Goal: Task Accomplishment & Management: Complete application form

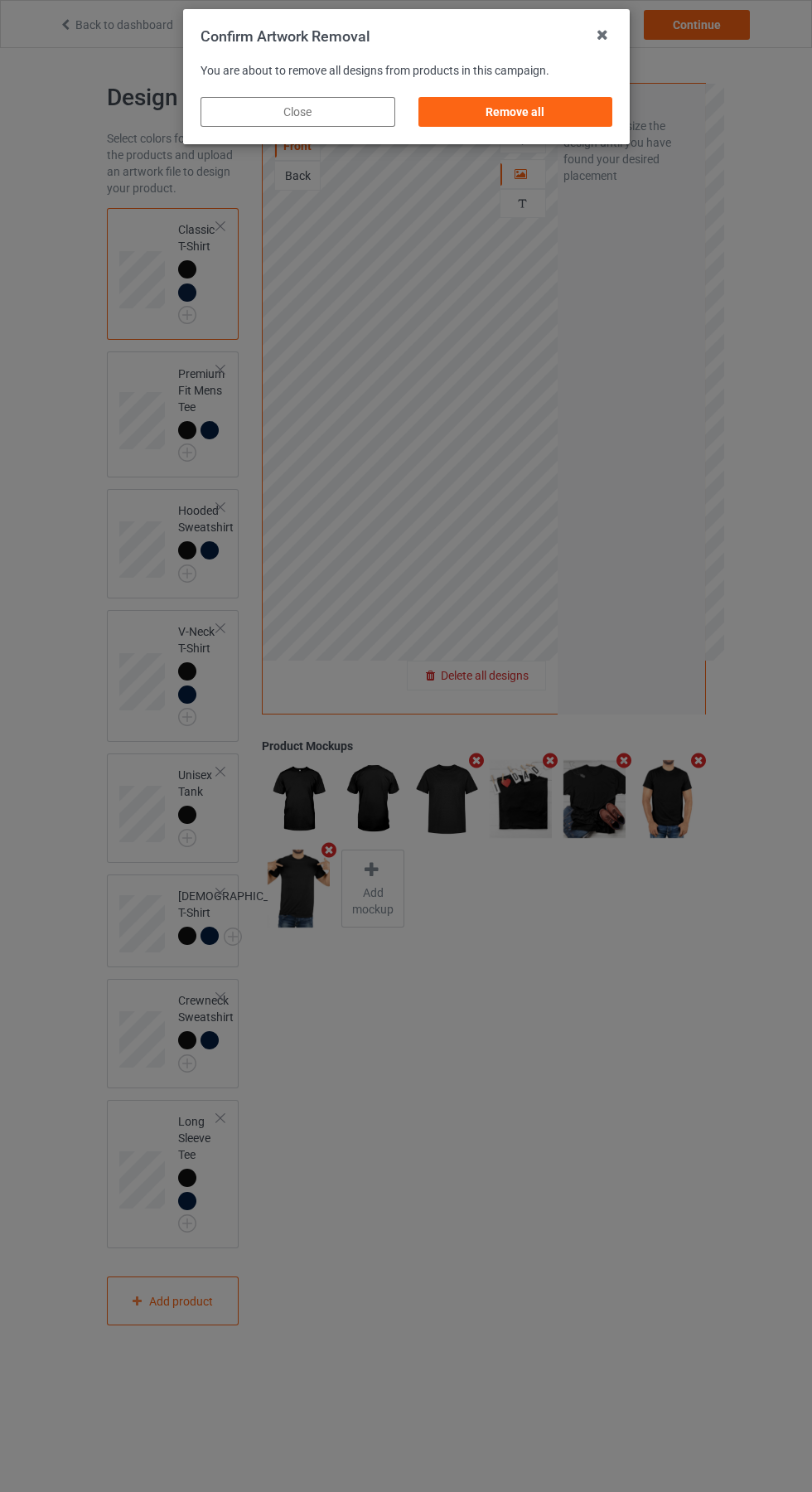
click at [521, 120] on div "Remove all" at bounding box center [515, 112] width 195 height 30
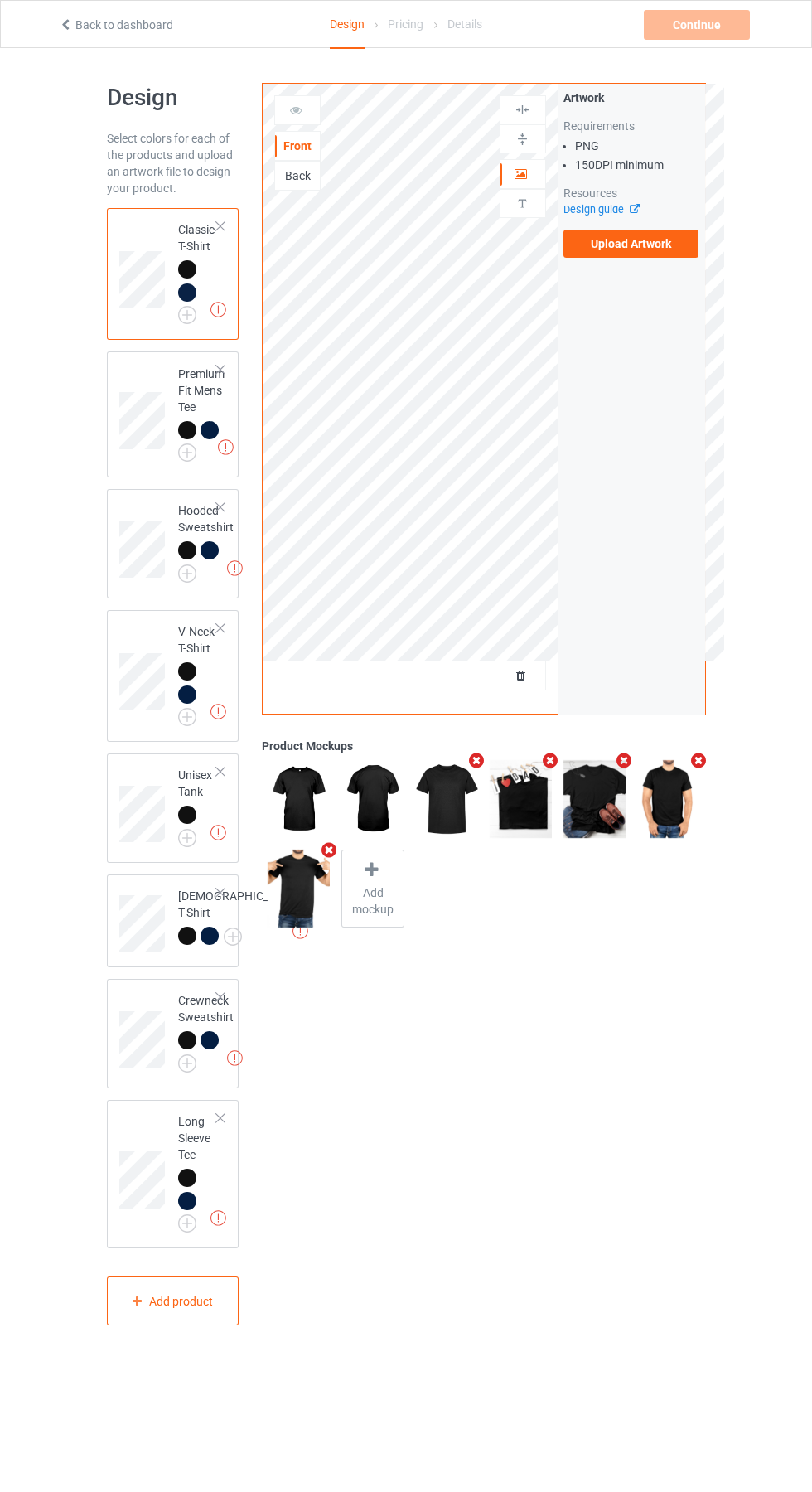
click at [670, 253] on label "Upload Artwork" at bounding box center [631, 244] width 135 height 28
click at [0, 0] on input "Upload Artwork" at bounding box center [0, 0] width 0 height 0
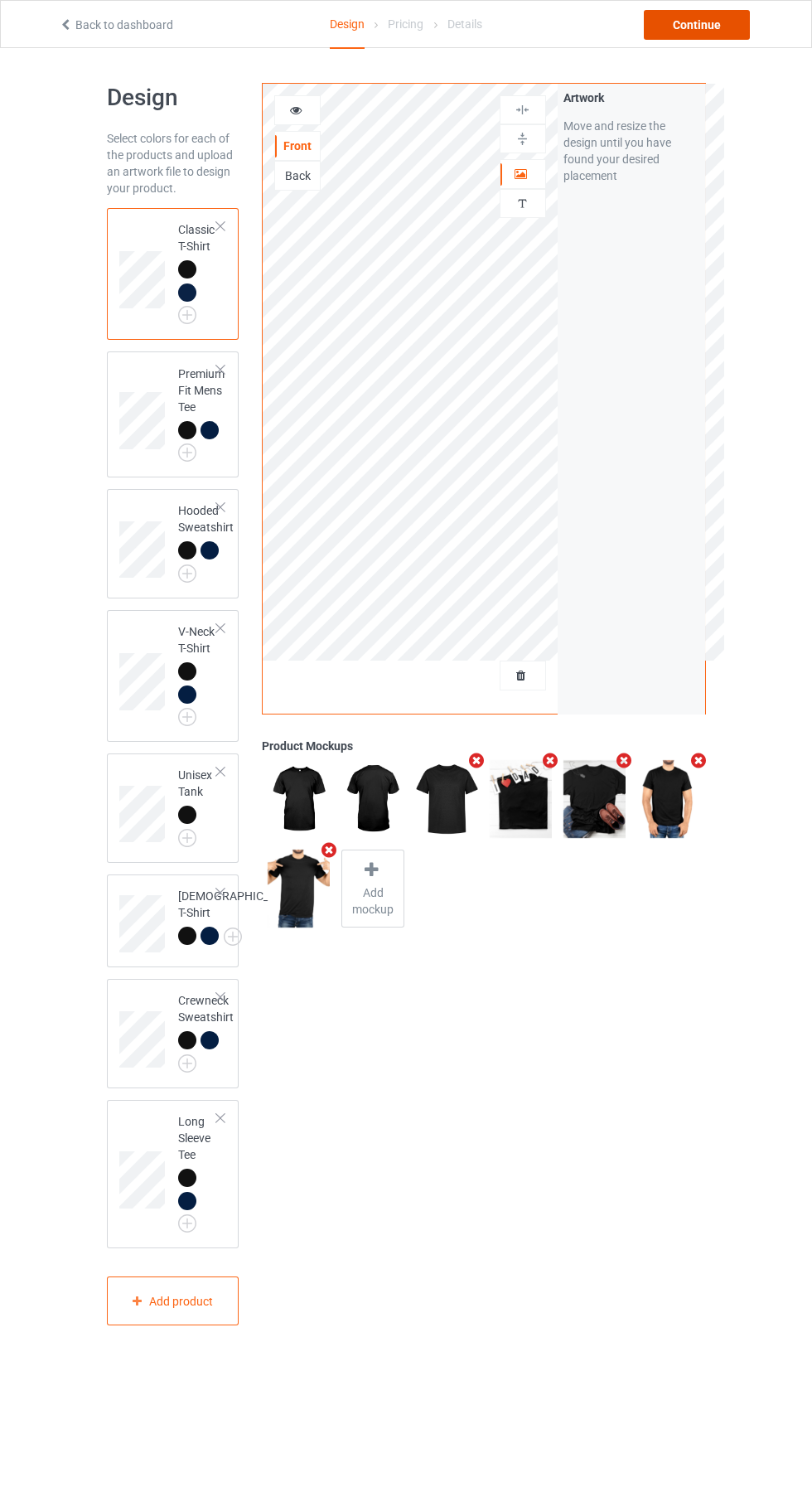
click at [713, 24] on div "Continue" at bounding box center [697, 24] width 106 height 30
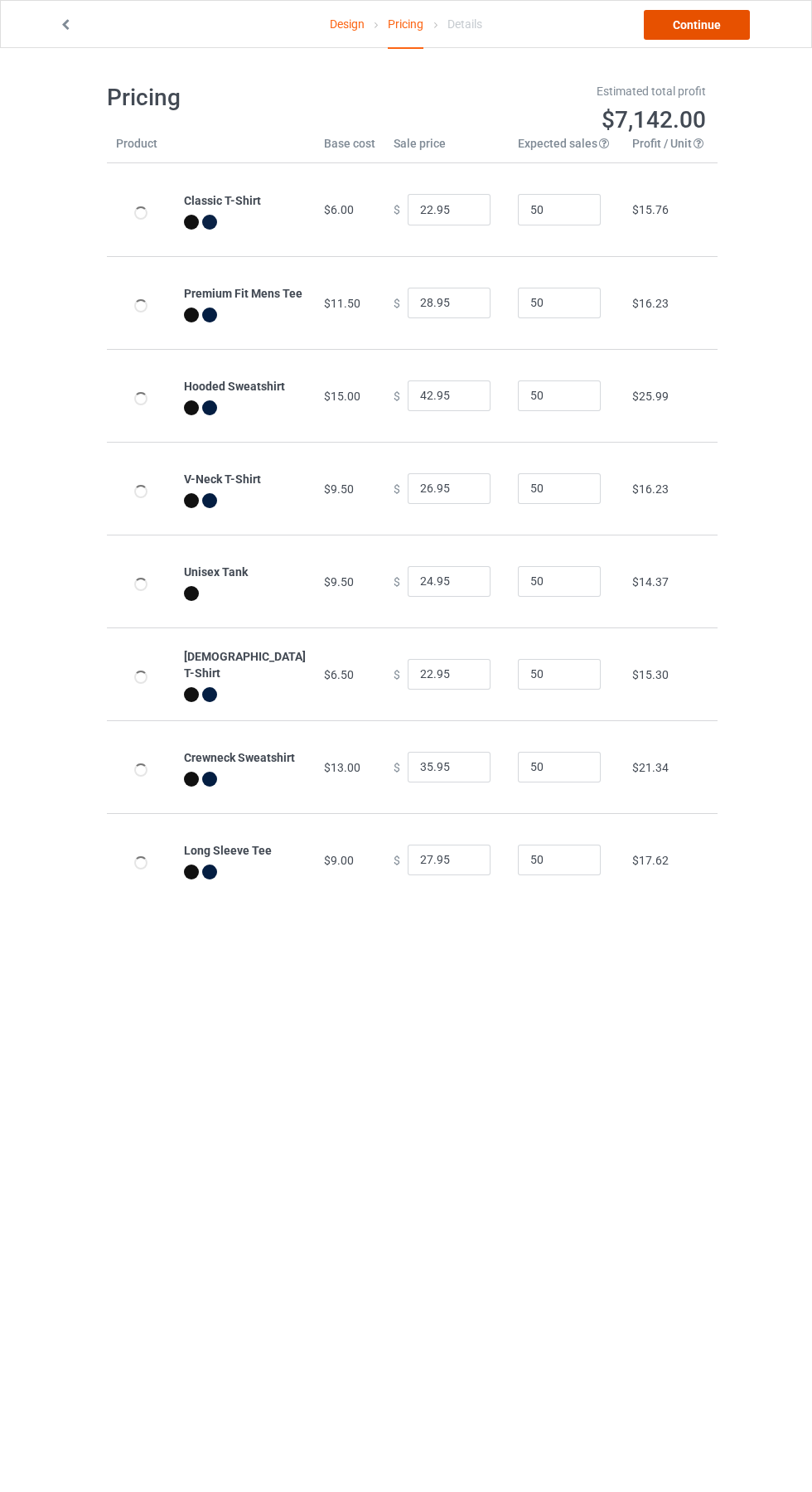
click at [725, 38] on link "Continue" at bounding box center [697, 24] width 106 height 30
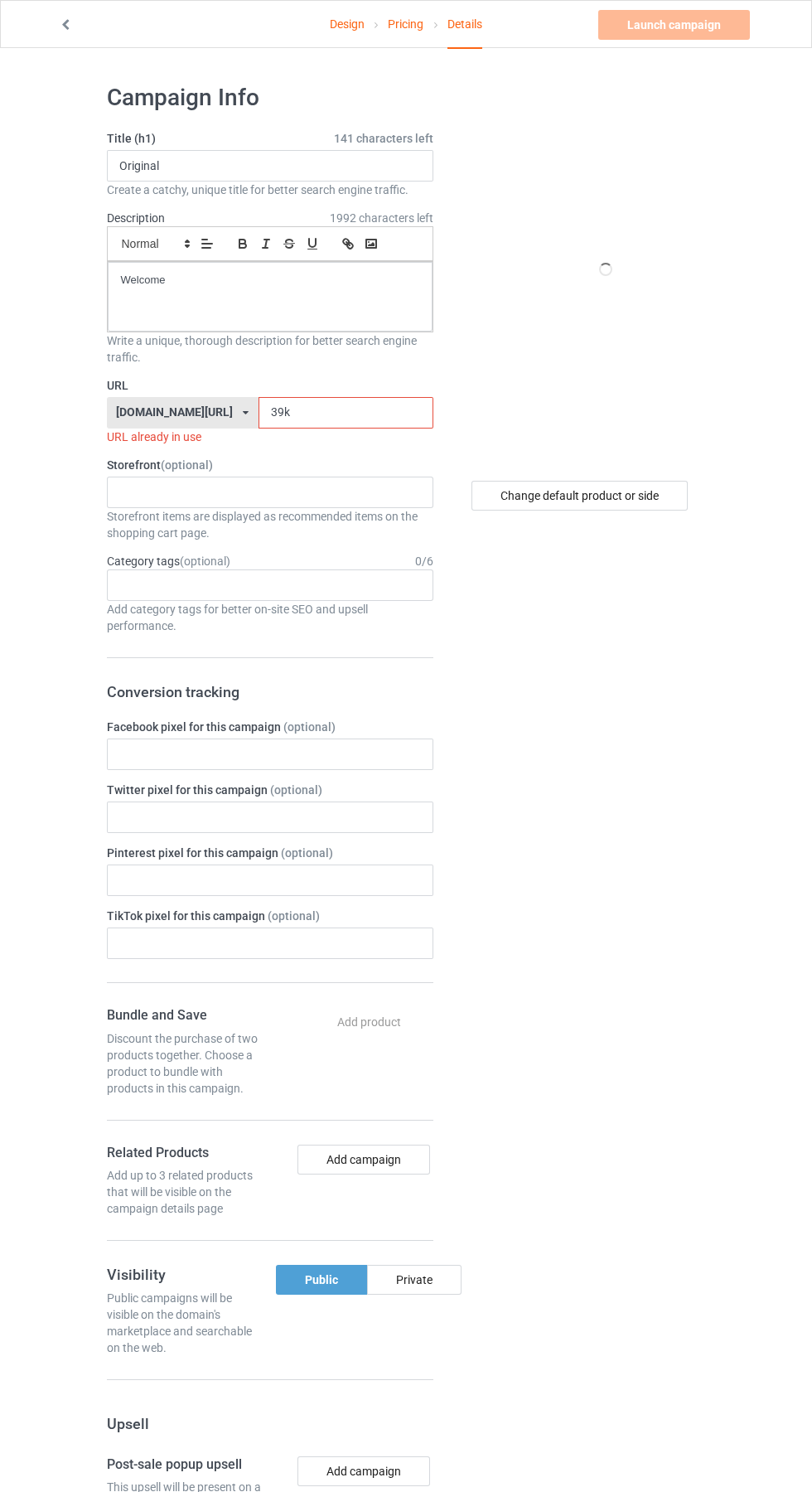
click at [337, 419] on input "39k" at bounding box center [346, 413] width 175 height 31
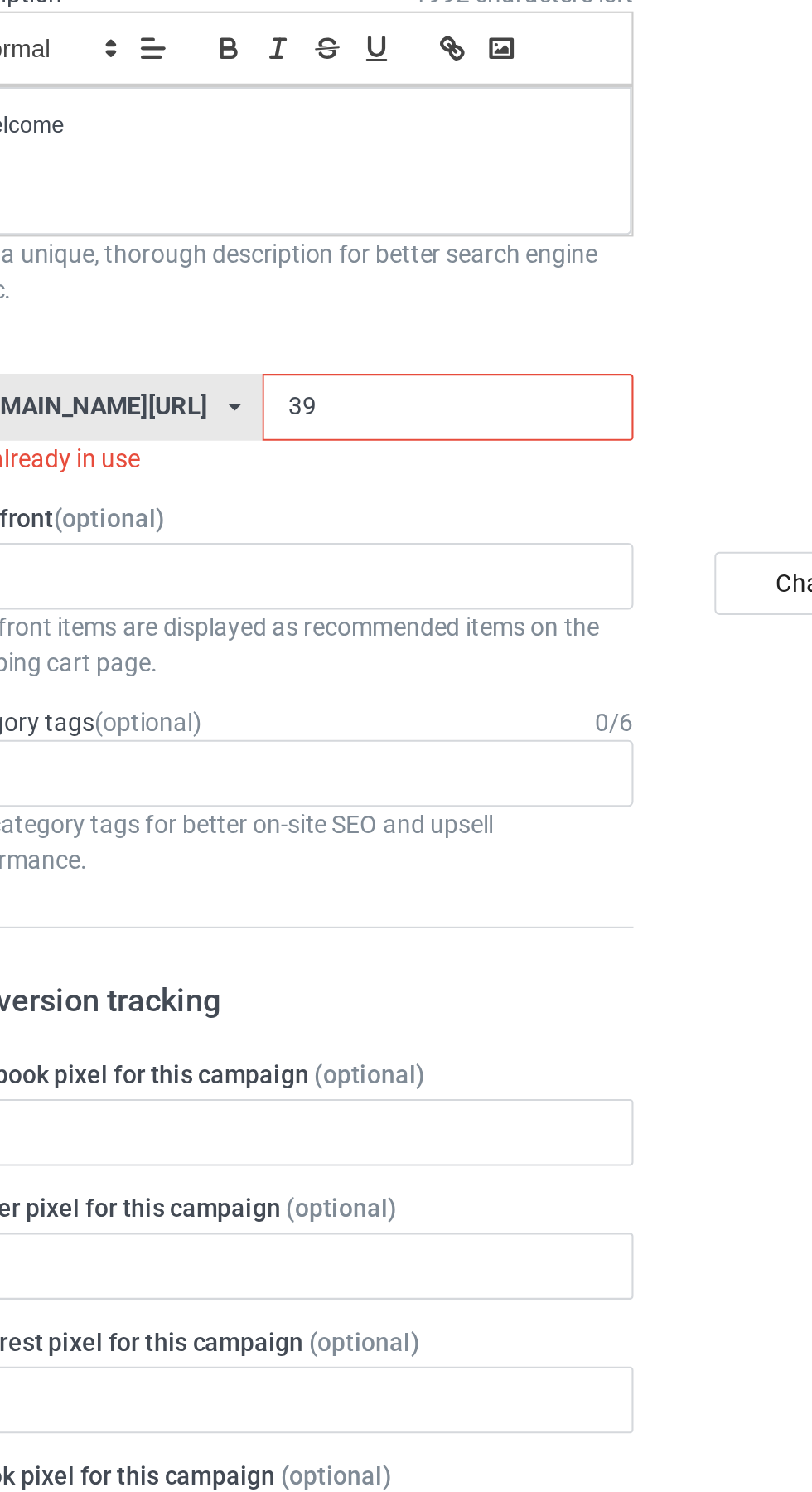
type input "3"
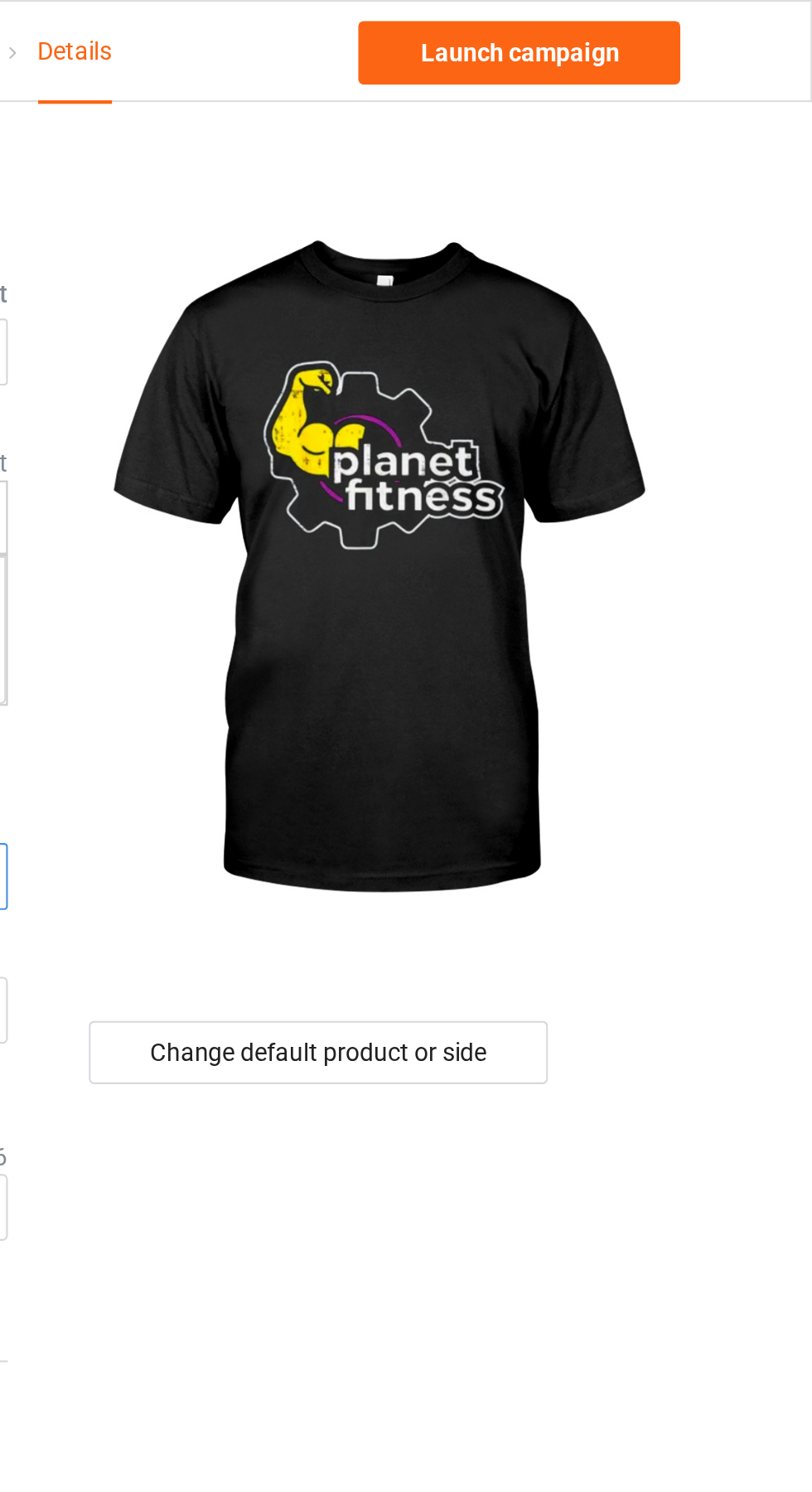
type input "Rf6"
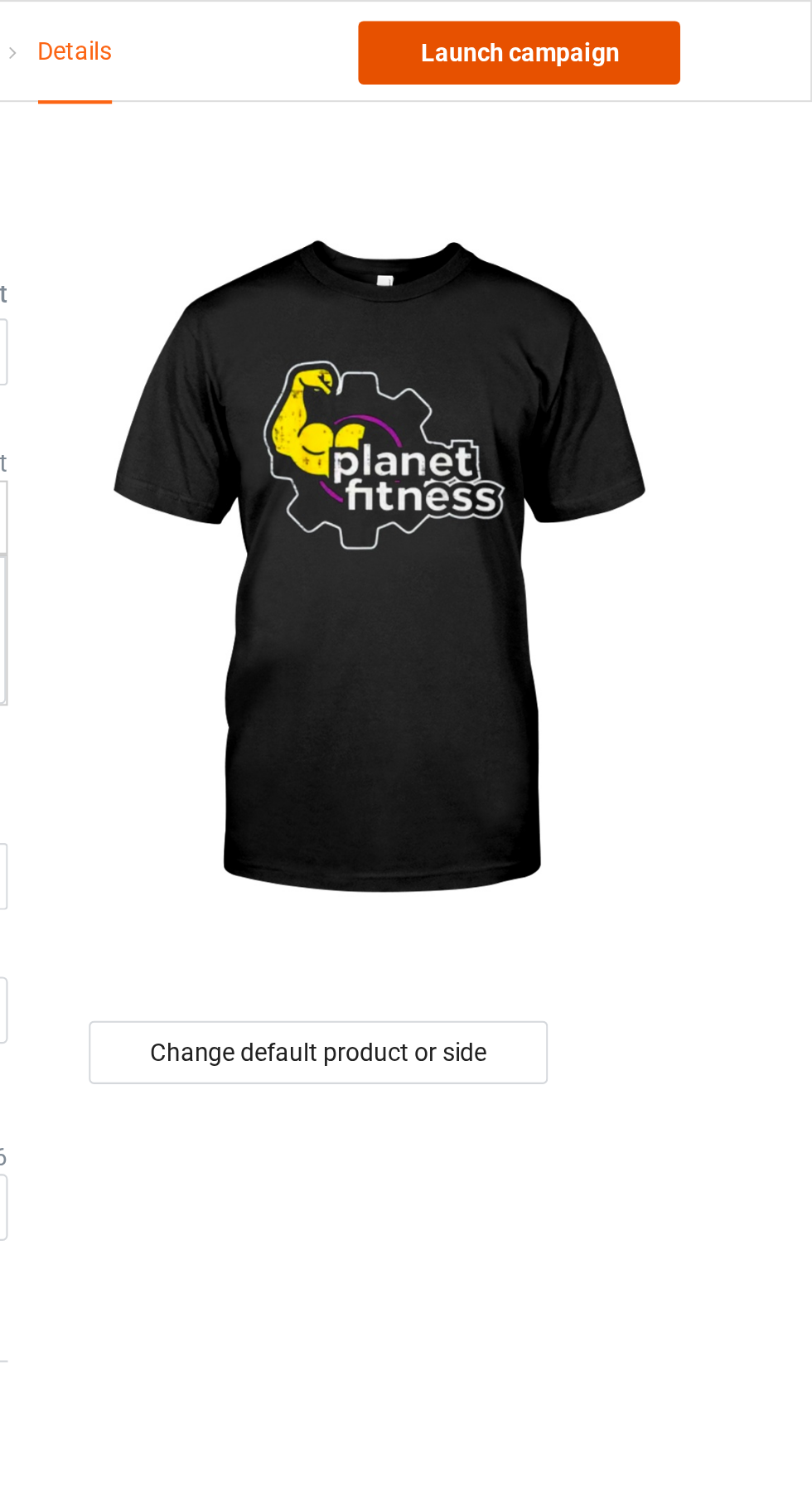
click at [694, 27] on link "Launch campaign" at bounding box center [675, 24] width 152 height 30
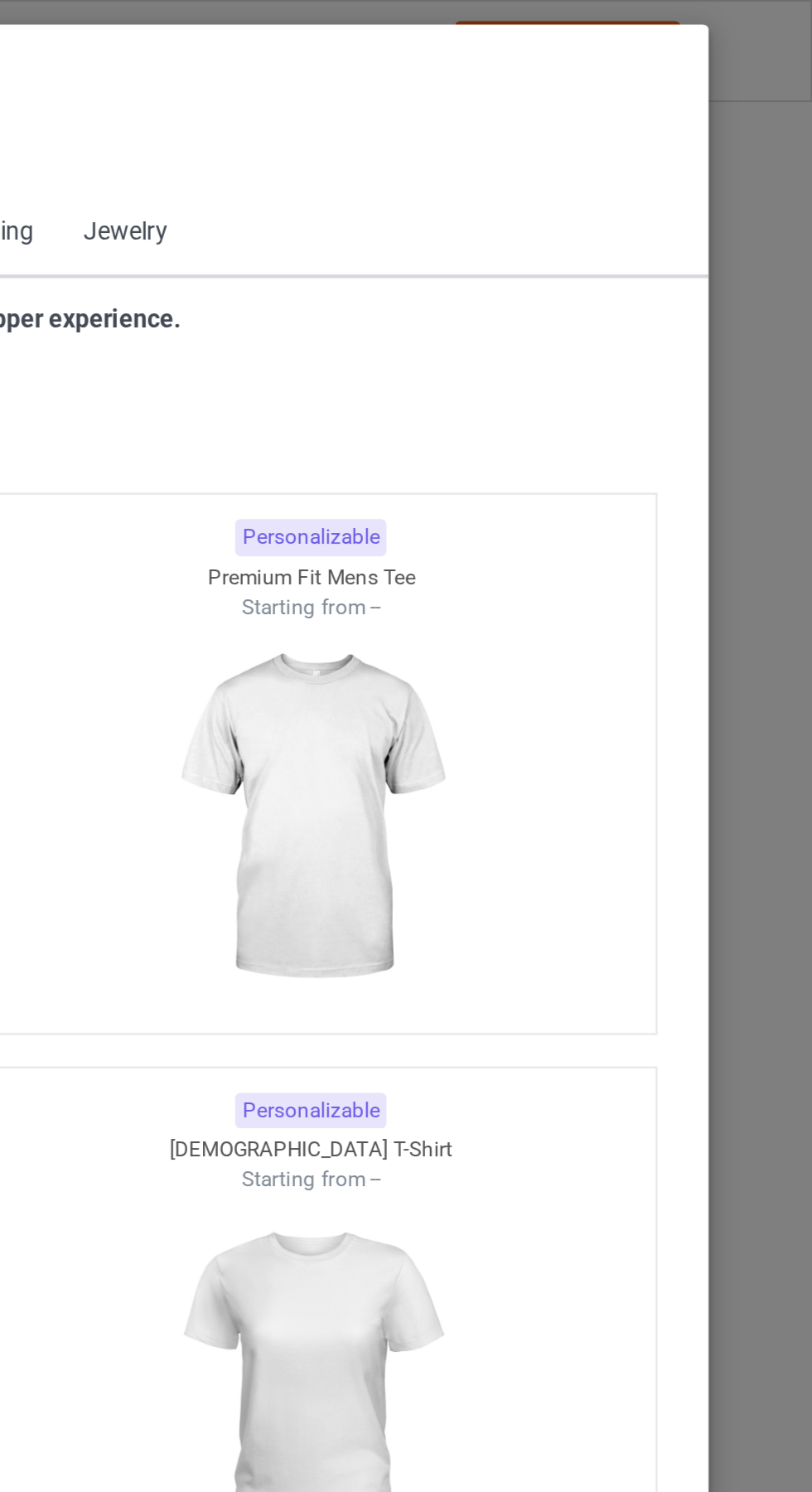
scroll to position [887, 0]
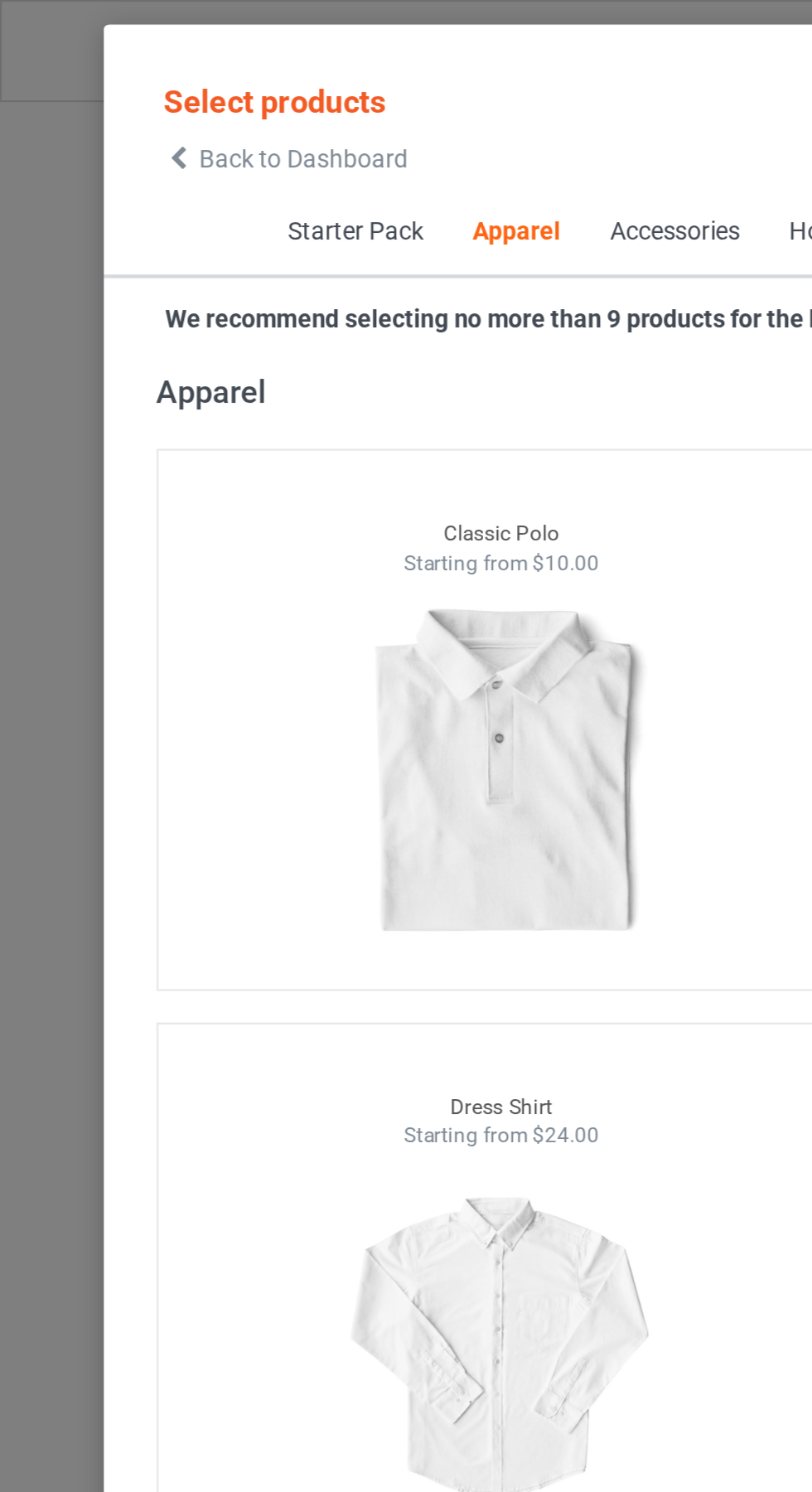
click at [95, 72] on span "Back to Dashboard" at bounding box center [142, 74] width 99 height 13
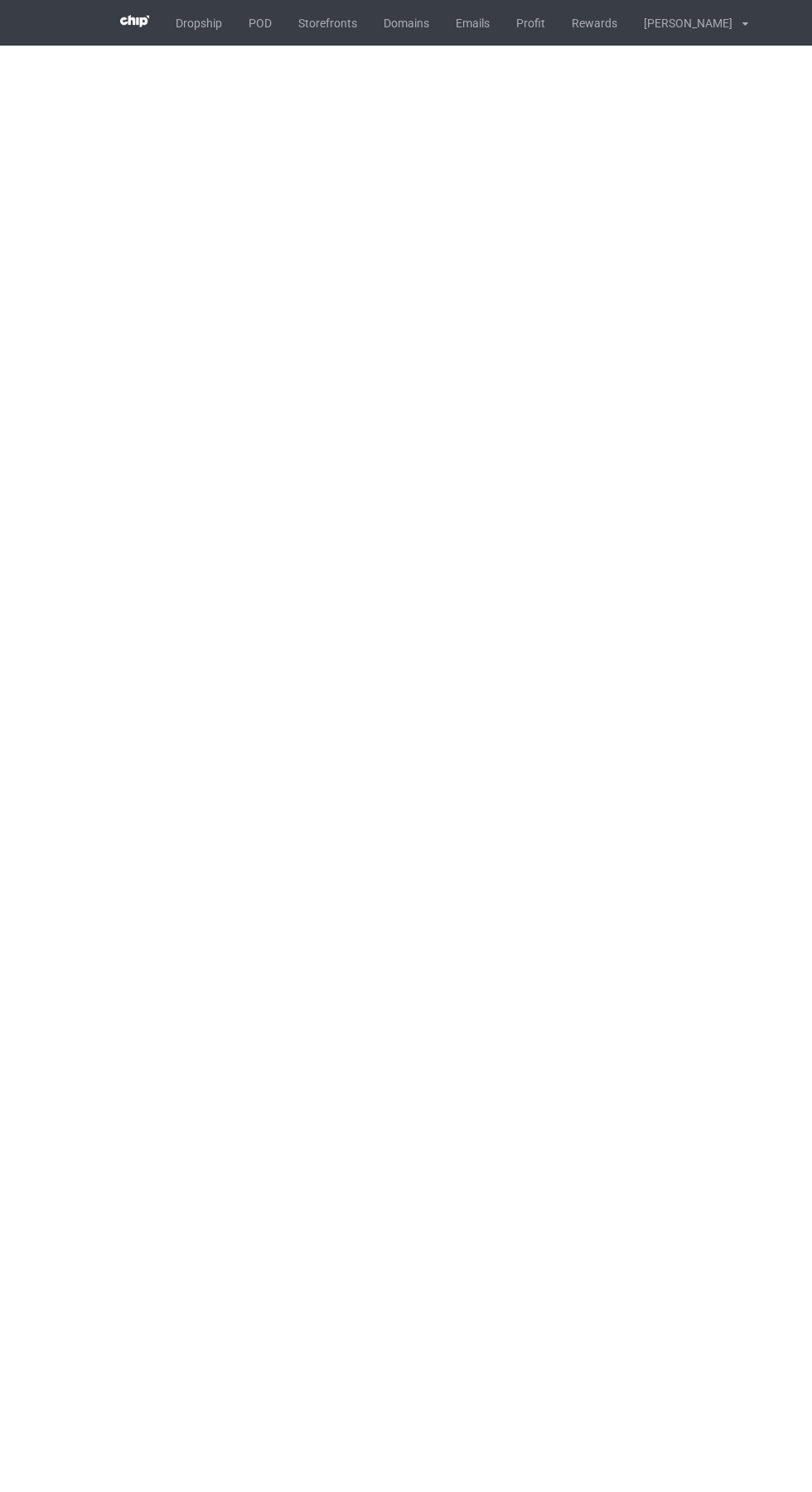
click at [260, 23] on link "POD" at bounding box center [260, 23] width 50 height 45
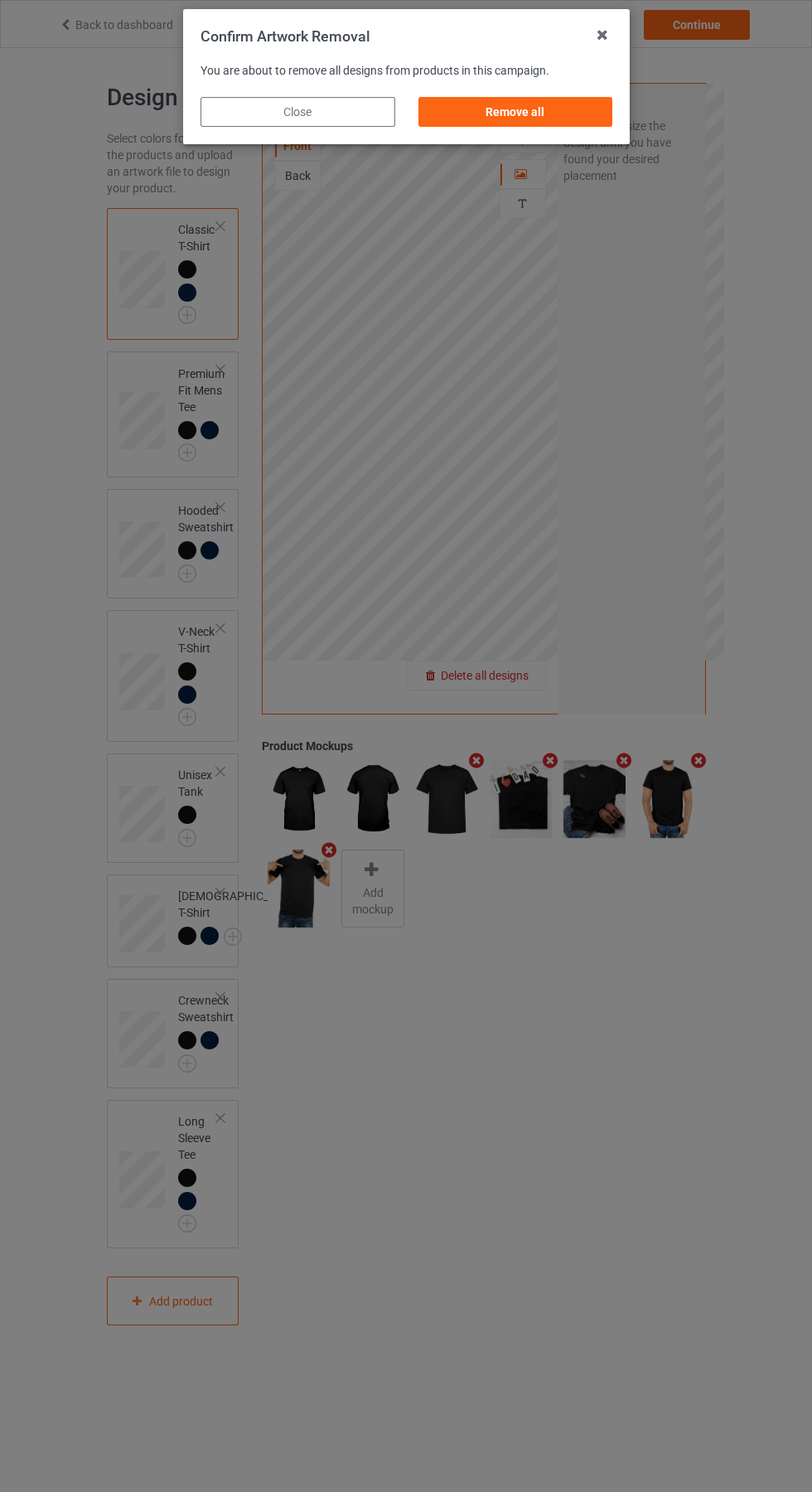
click at [516, 126] on div "Remove all" at bounding box center [515, 112] width 195 height 30
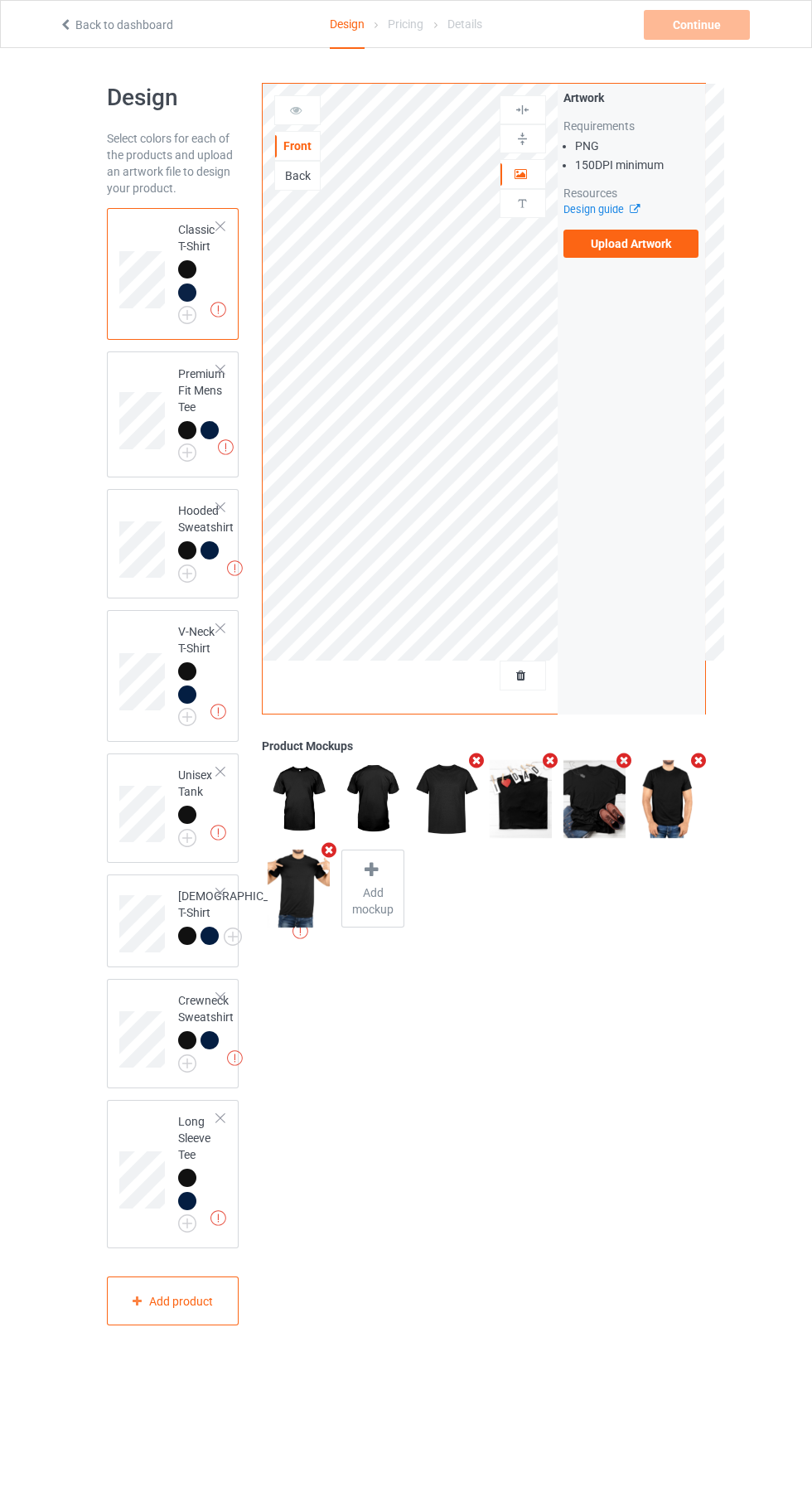
click at [312, 168] on div "Back" at bounding box center [297, 176] width 45 height 17
click at [650, 244] on label "Upload Artwork" at bounding box center [631, 244] width 135 height 28
click at [0, 0] on input "Upload Artwork" at bounding box center [0, 0] width 0 height 0
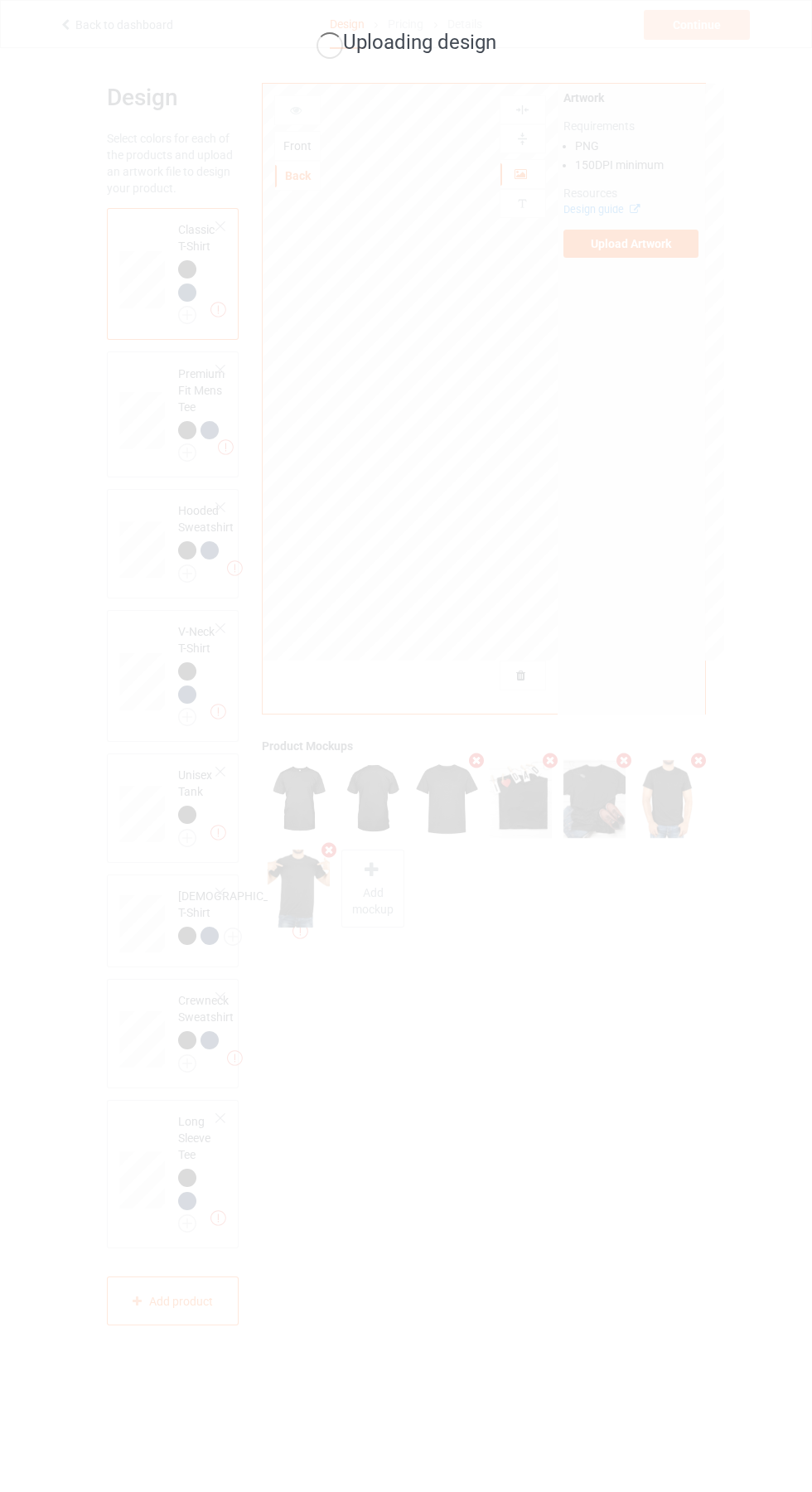
click at [610, 1051] on div "Uploading design" at bounding box center [406, 746] width 812 height 1492
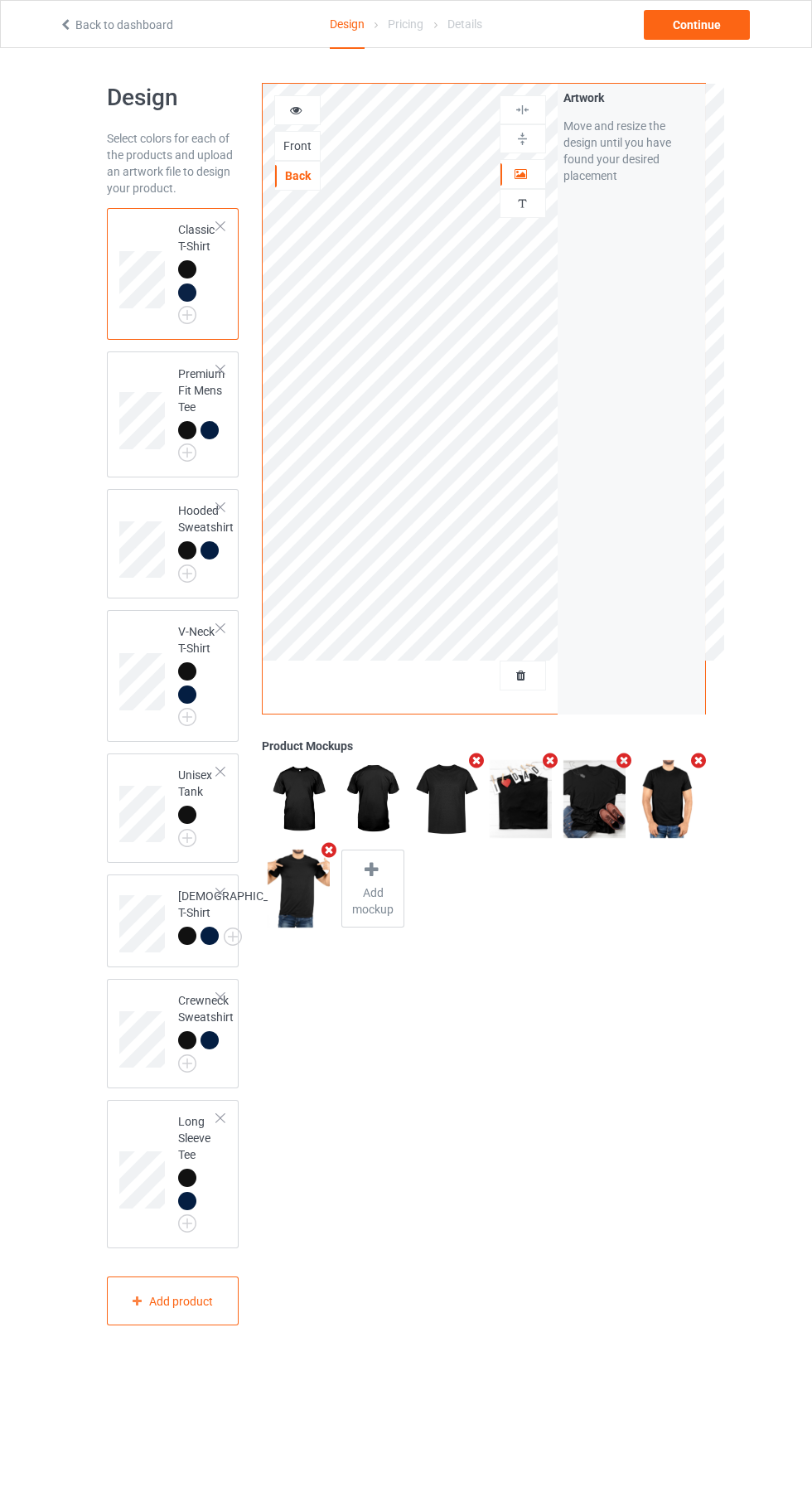
click at [481, 765] on icon "Remove mockup" at bounding box center [477, 760] width 21 height 17
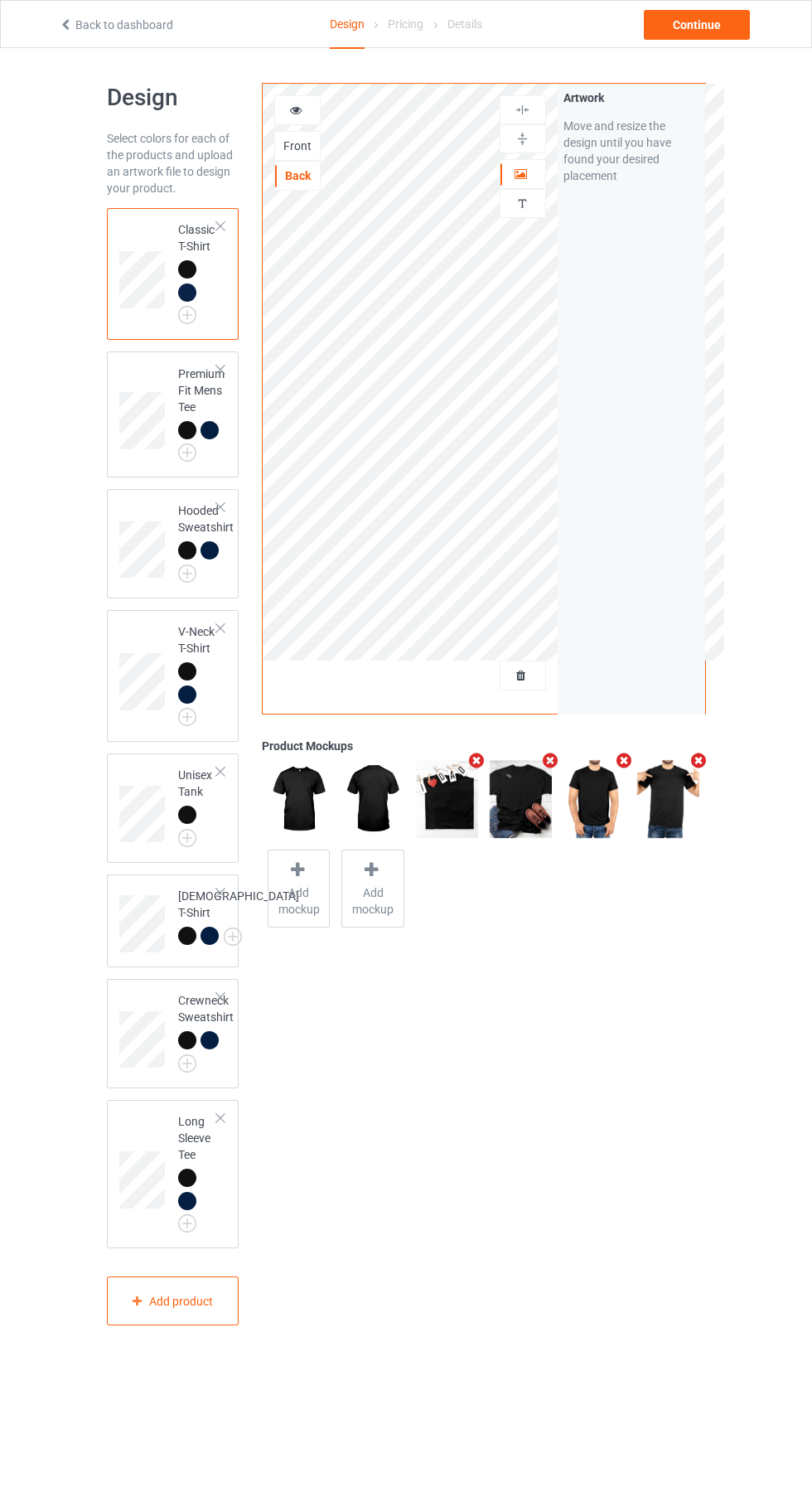
click at [551, 760] on icon "Remove mockup" at bounding box center [551, 760] width 21 height 17
click at [475, 760] on icon "Remove mockup" at bounding box center [477, 760] width 21 height 17
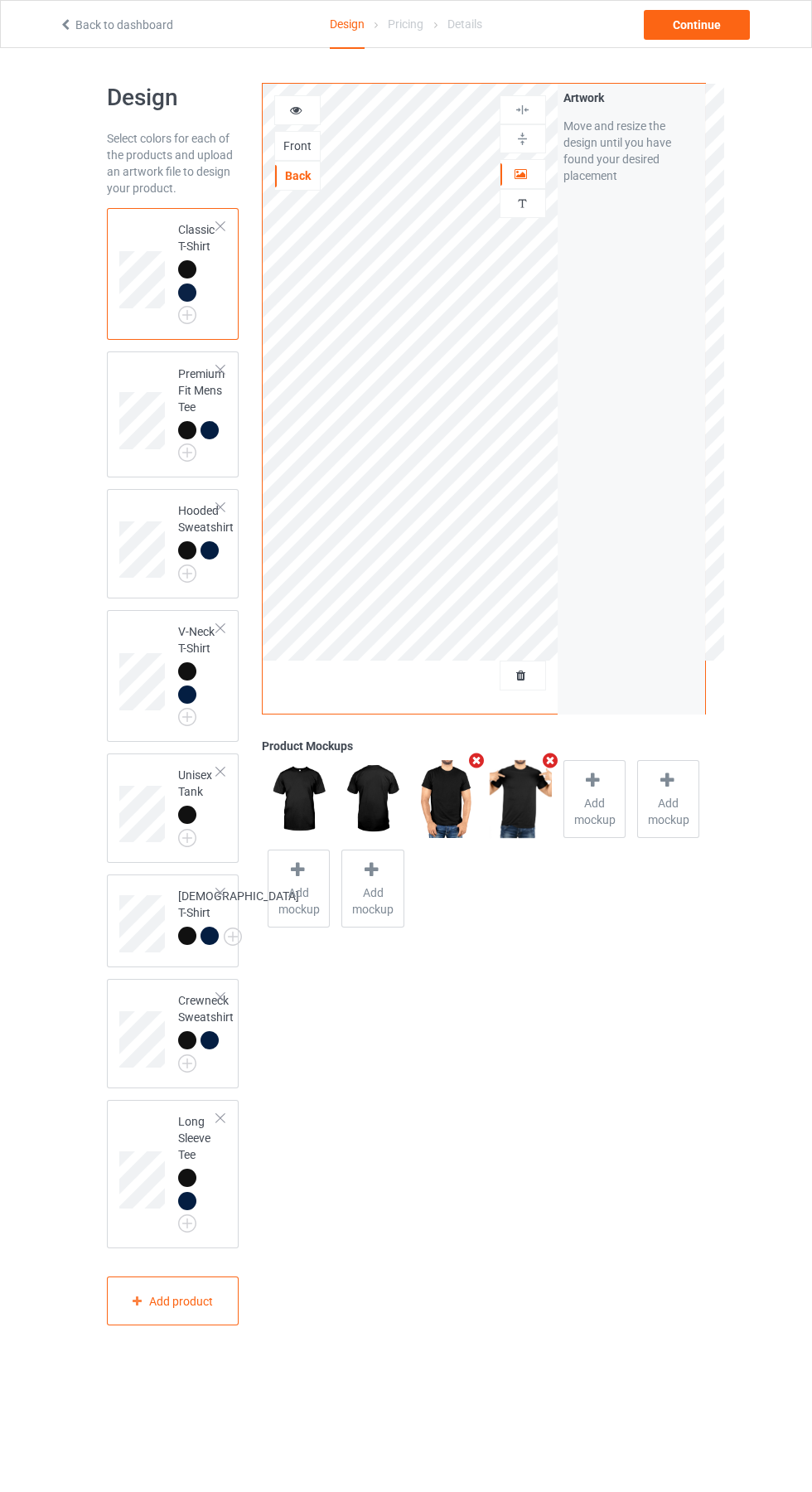
click at [554, 767] on icon "Remove mockup" at bounding box center [551, 760] width 21 height 17
click at [475, 760] on icon "Remove mockup" at bounding box center [477, 760] width 21 height 17
click at [447, 802] on span "Add mockup" at bounding box center [447, 811] width 60 height 33
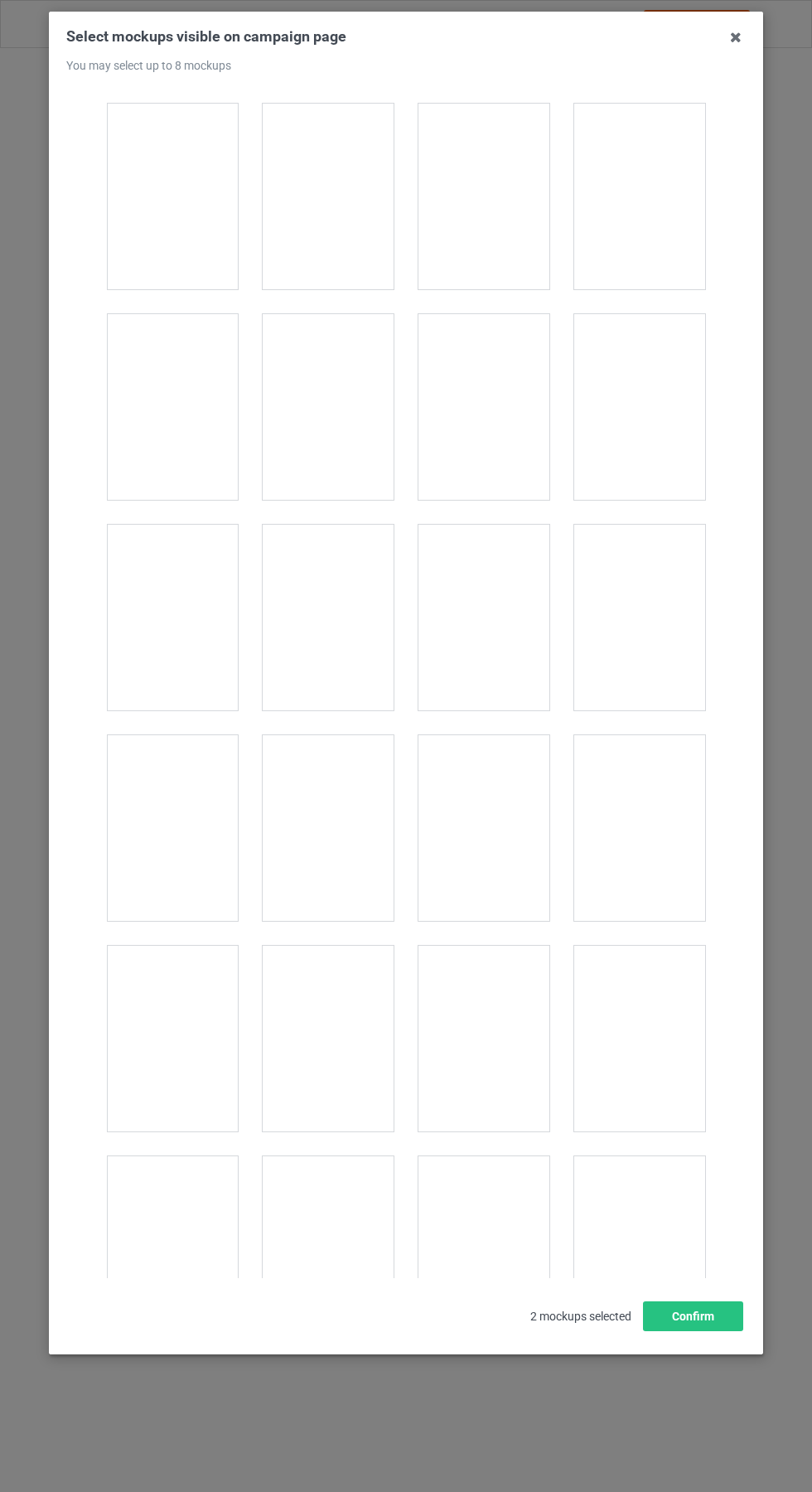
scroll to position [5679, 0]
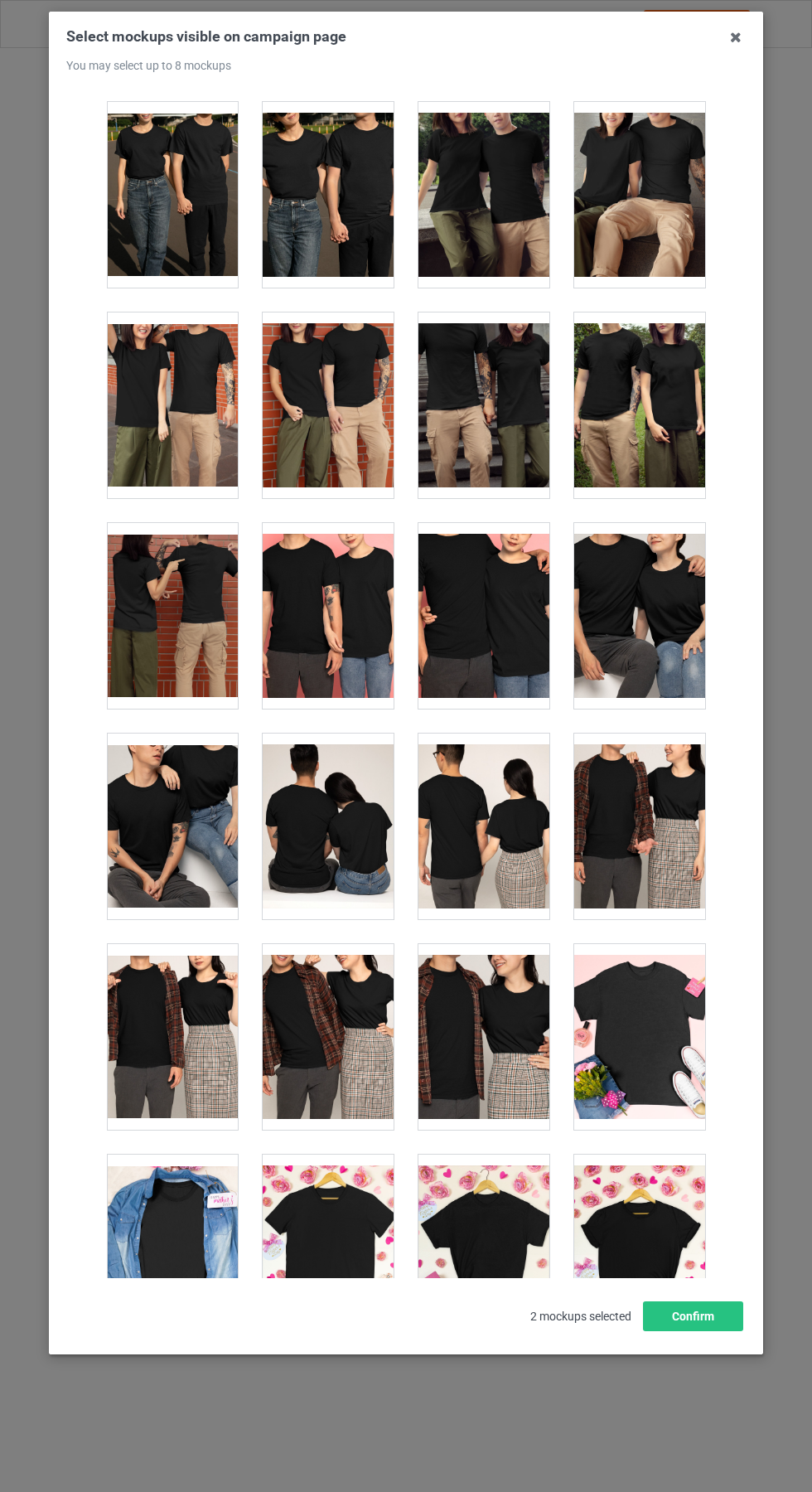
click at [333, 861] on div at bounding box center [329, 826] width 131 height 185
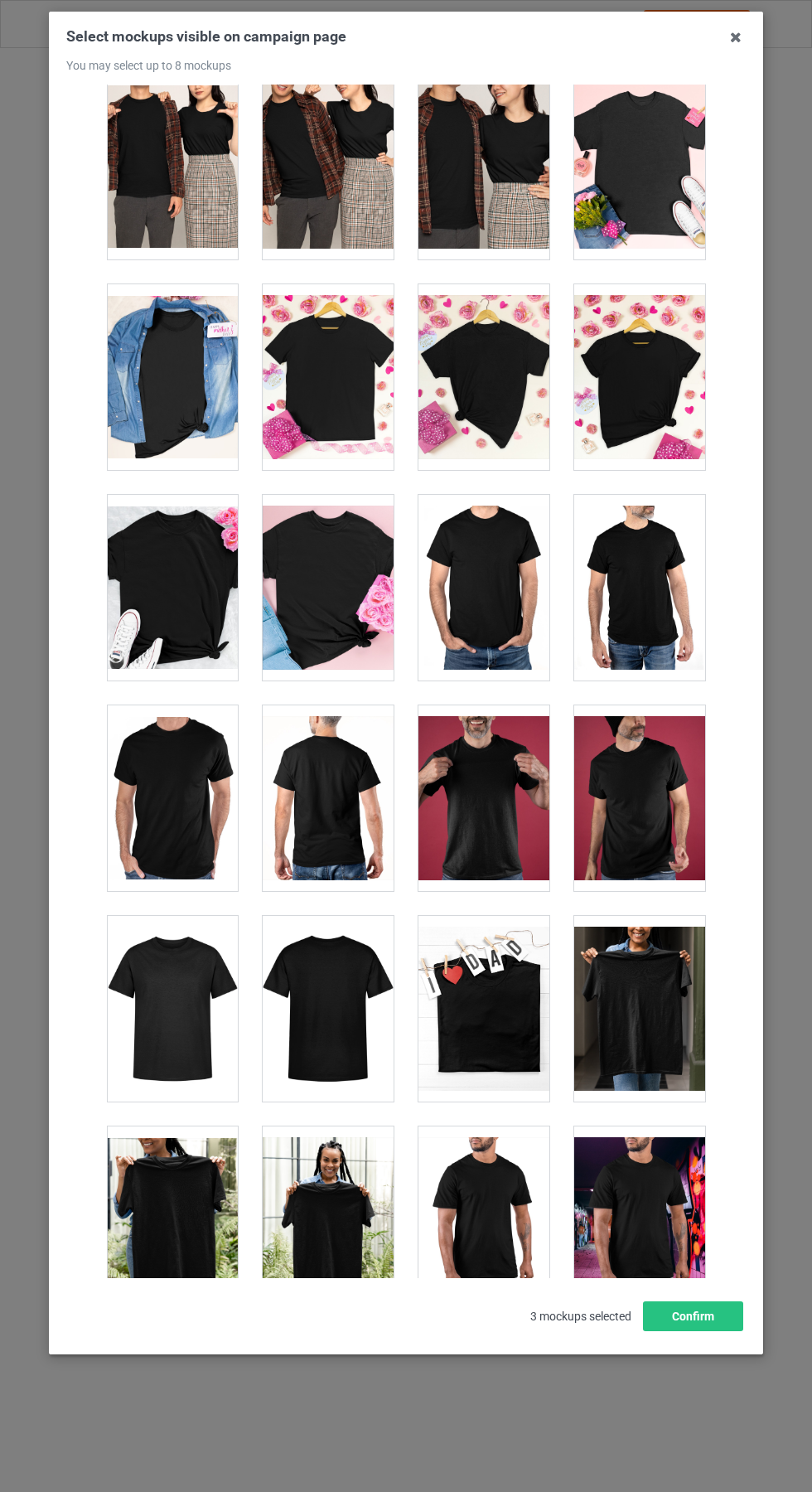
scroll to position [6555, 0]
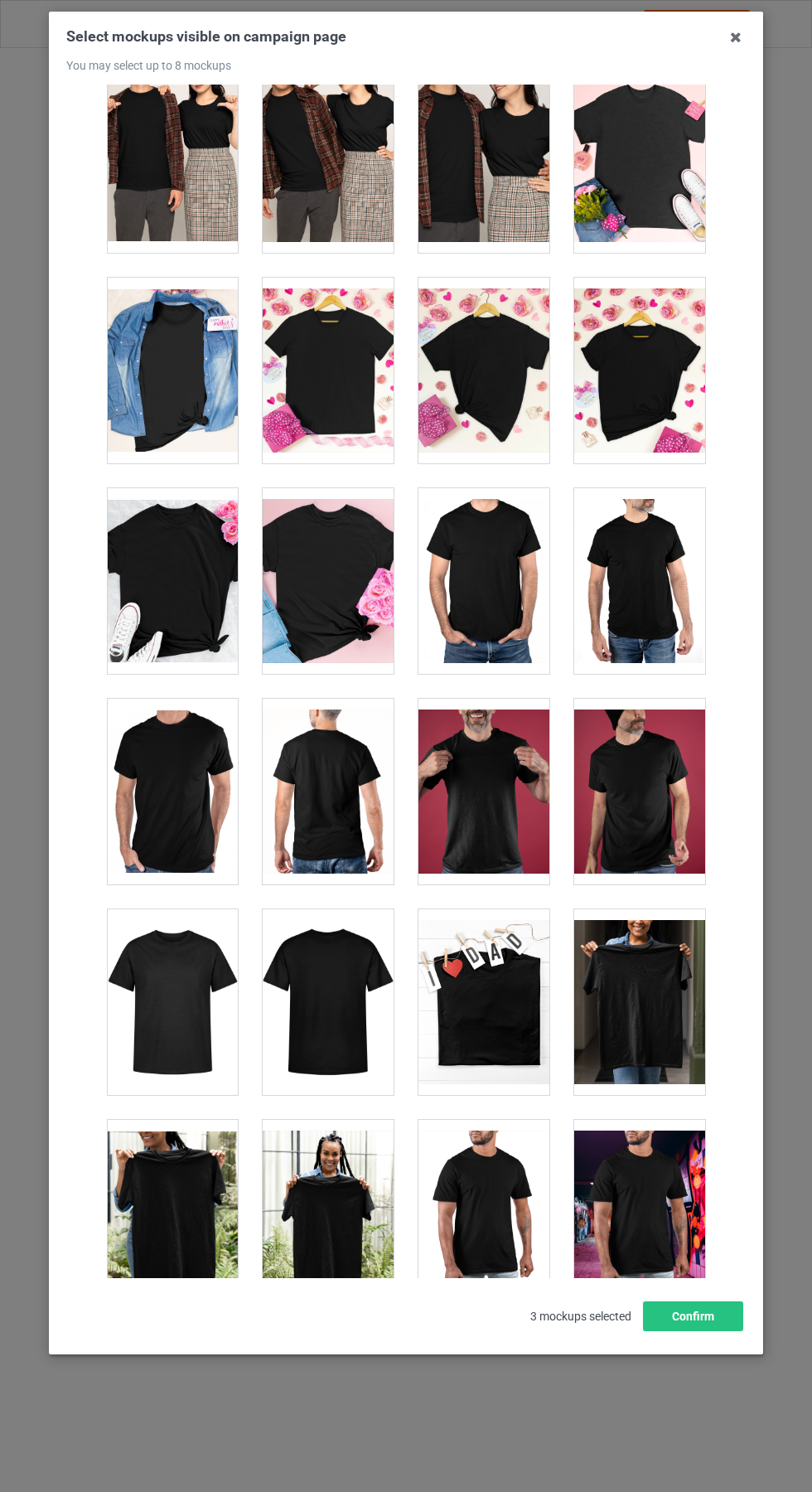
click at [334, 1027] on div at bounding box center [329, 1002] width 131 height 185
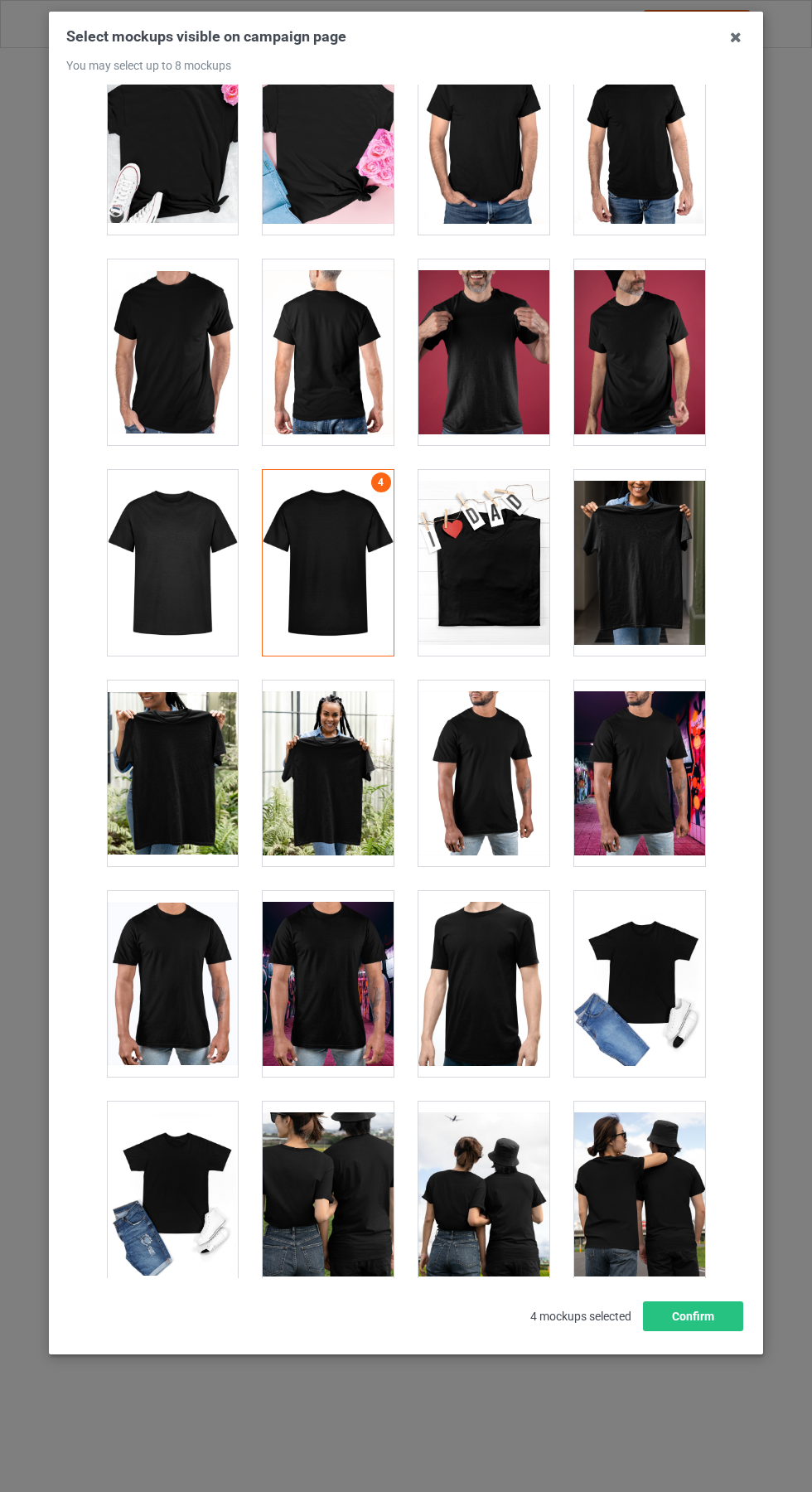
scroll to position [7047, 0]
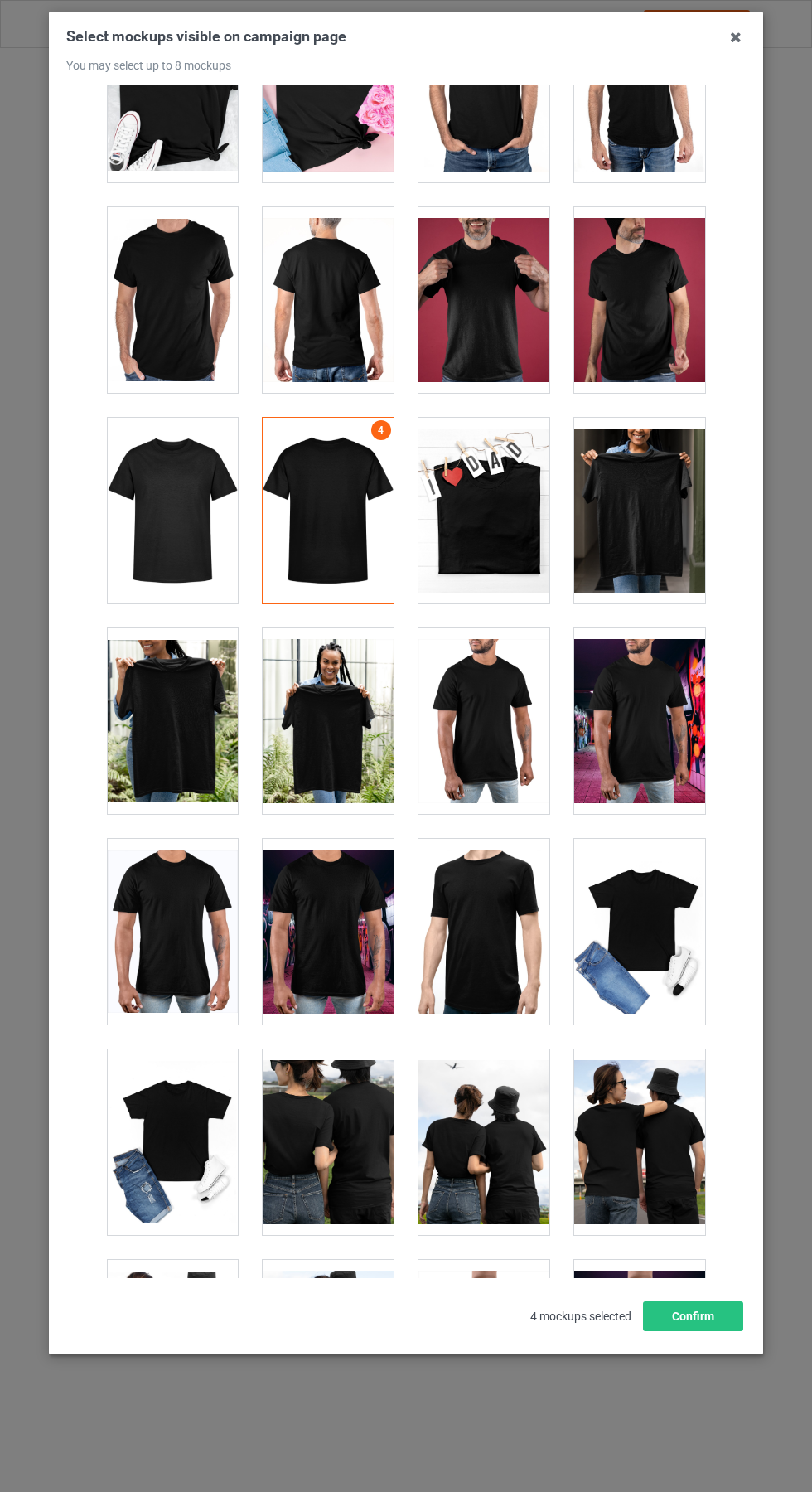
click at [736, 39] on icon at bounding box center [736, 37] width 26 height 26
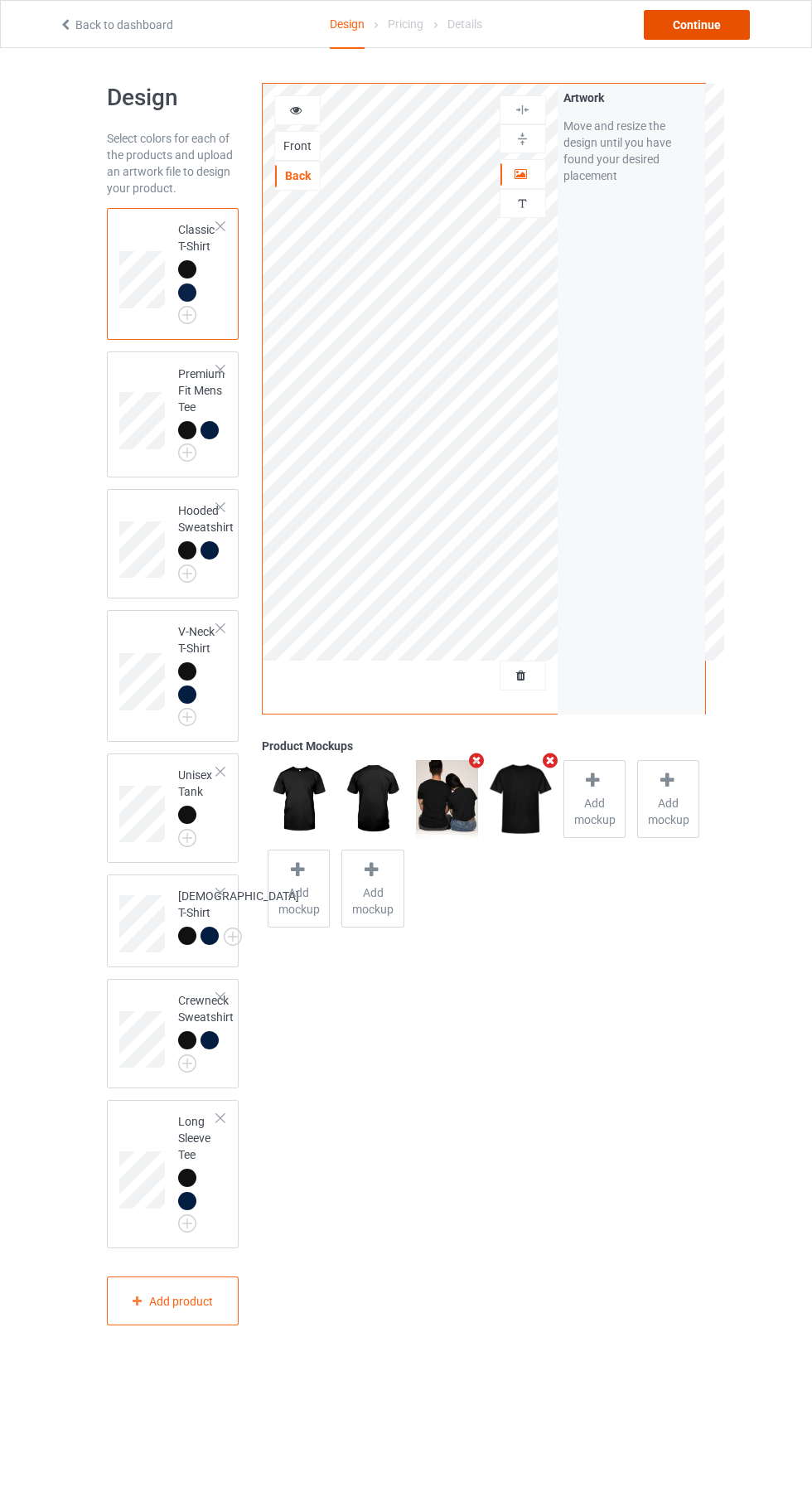
click at [727, 24] on div "Continue" at bounding box center [697, 24] width 106 height 30
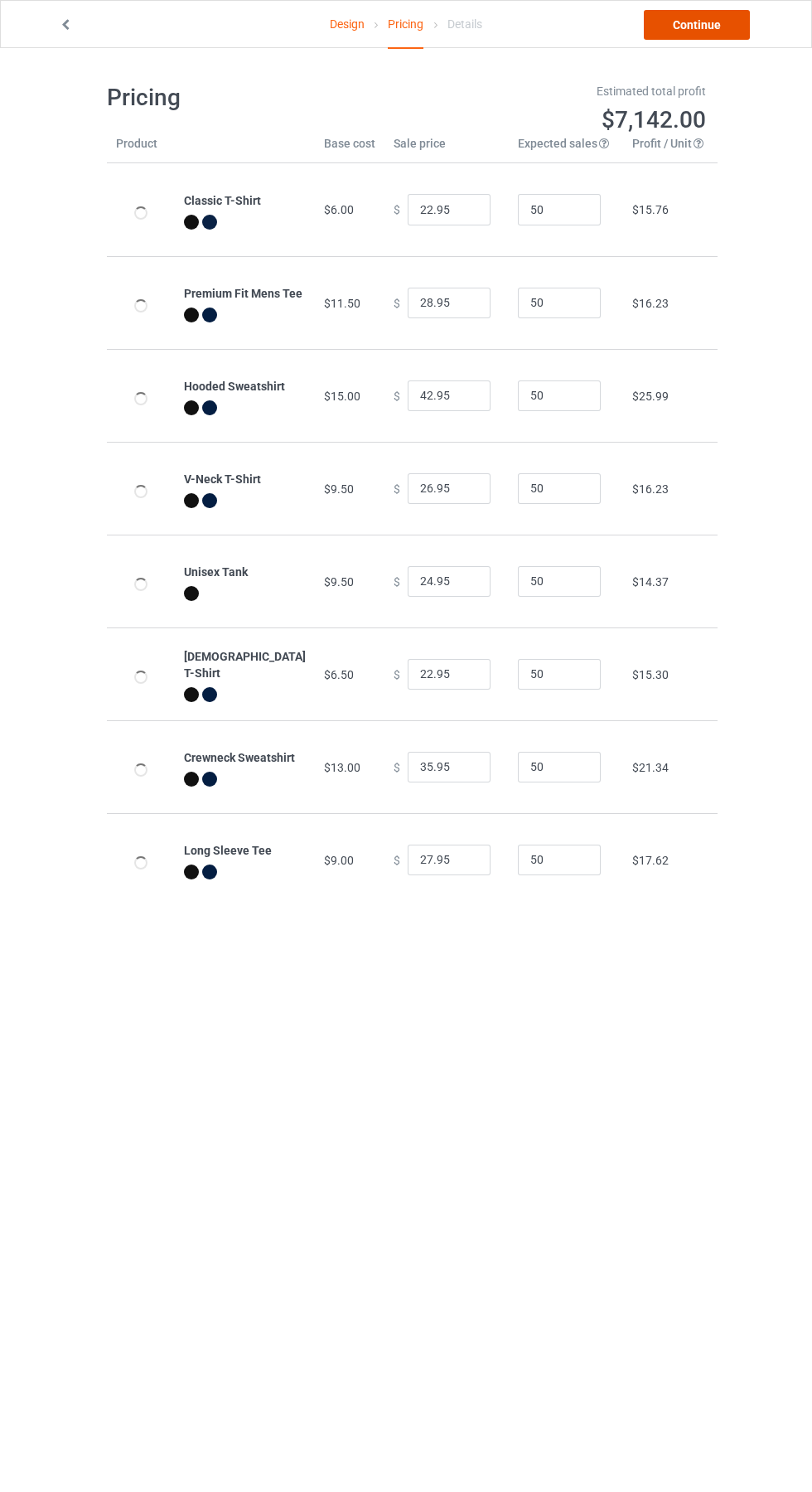
click at [715, 31] on link "Continue" at bounding box center [697, 24] width 106 height 30
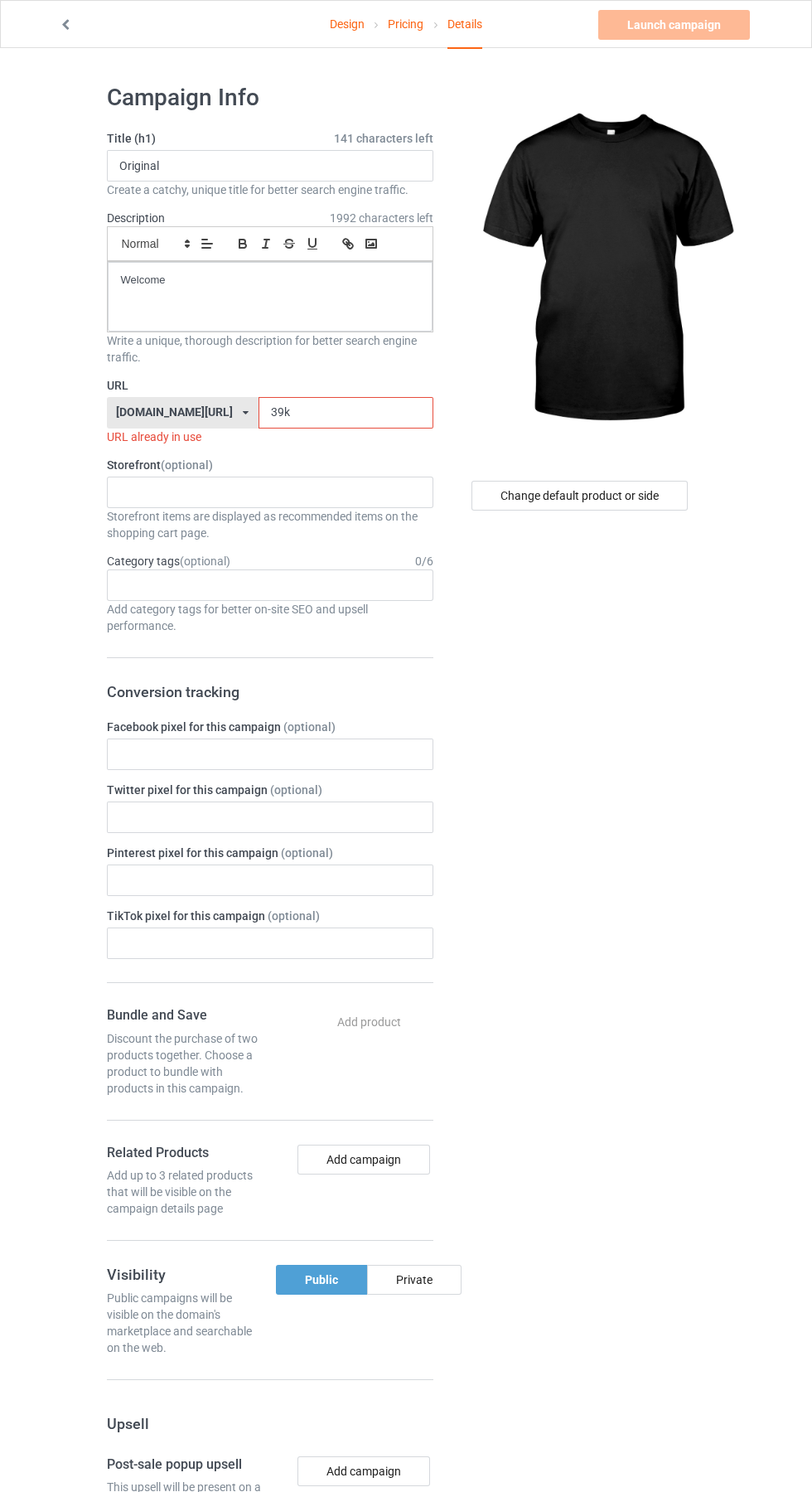
click at [359, 413] on input "39k" at bounding box center [346, 413] width 175 height 31
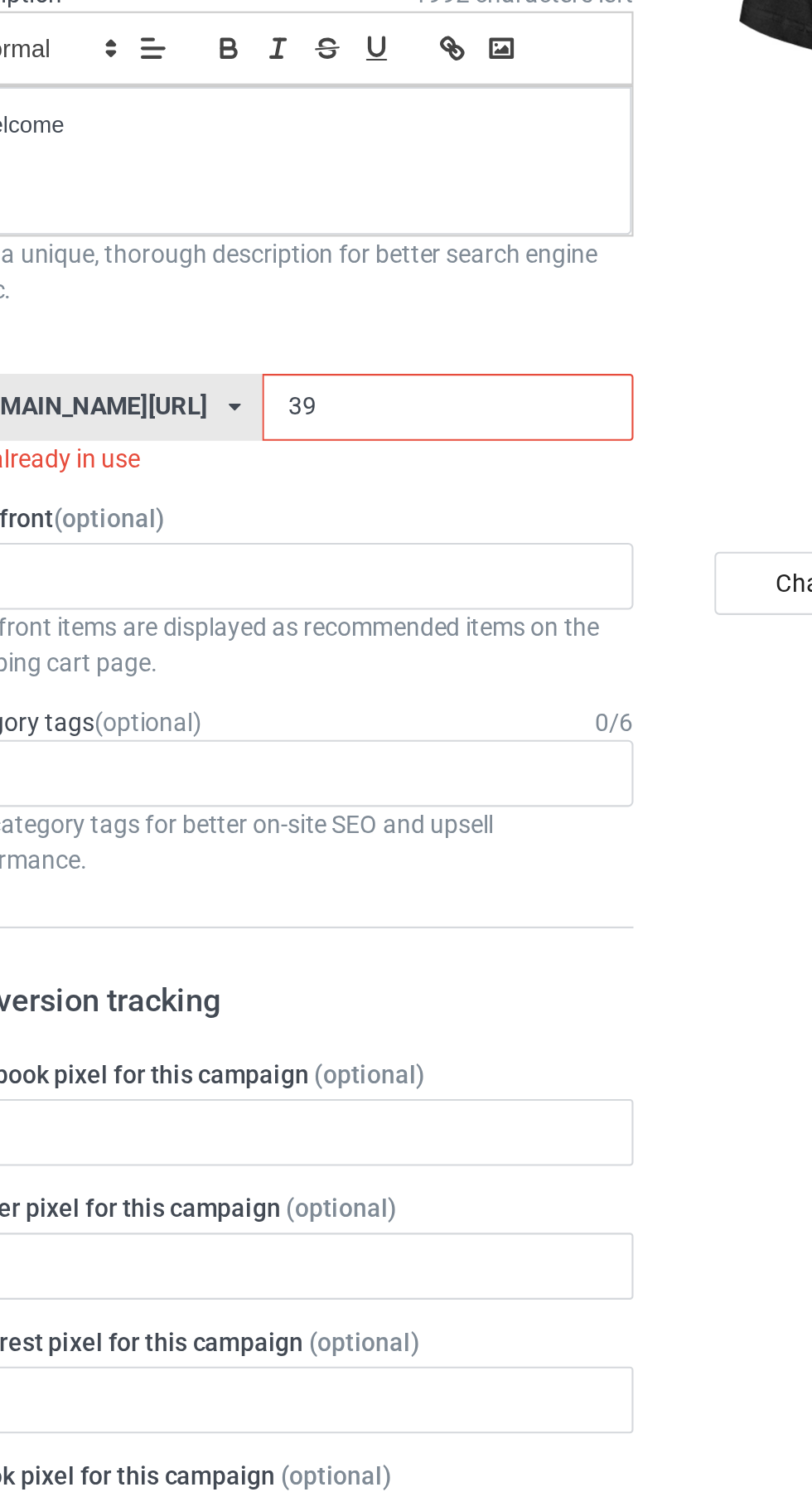
type input "3"
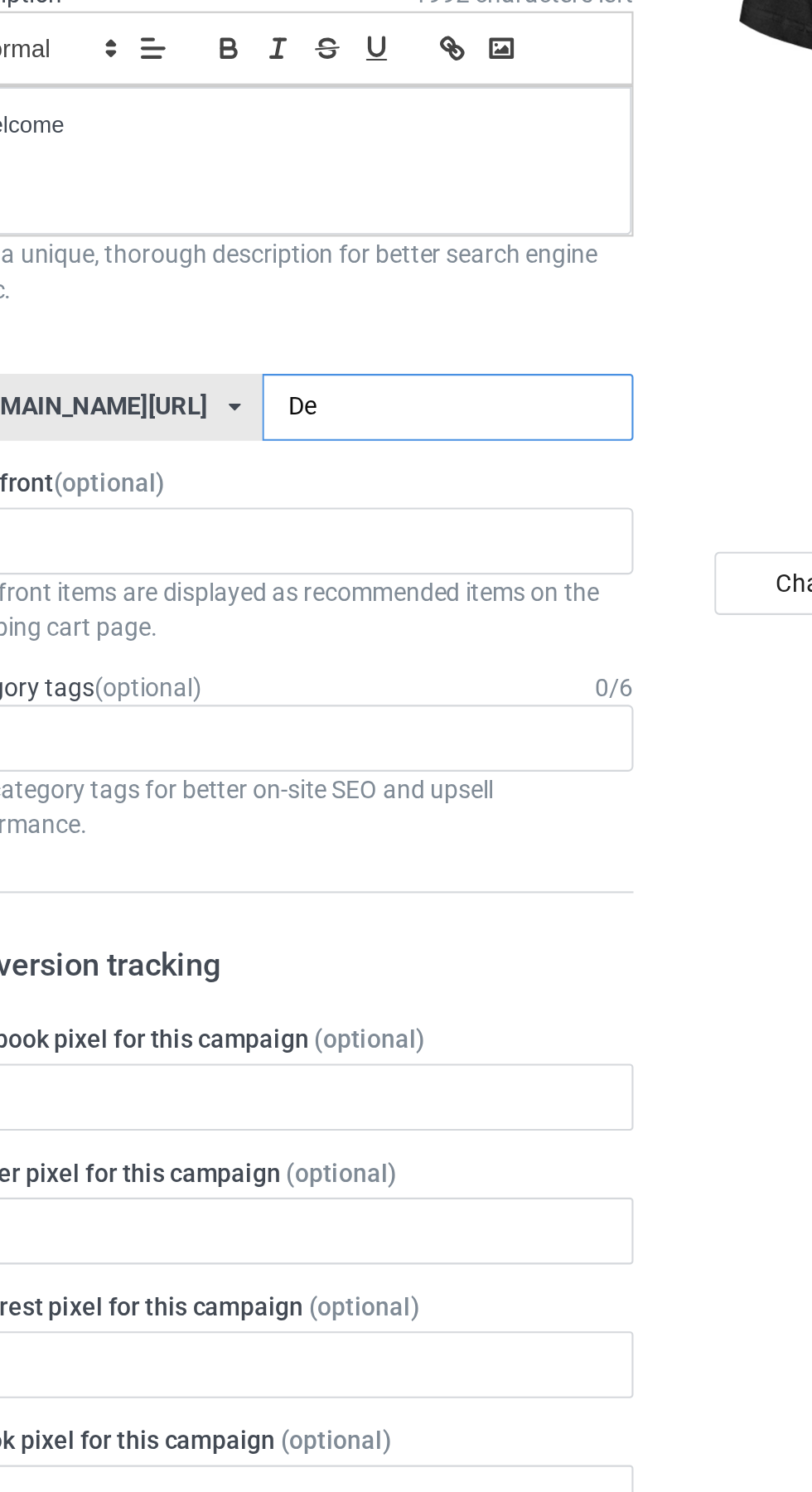
type input "Der"
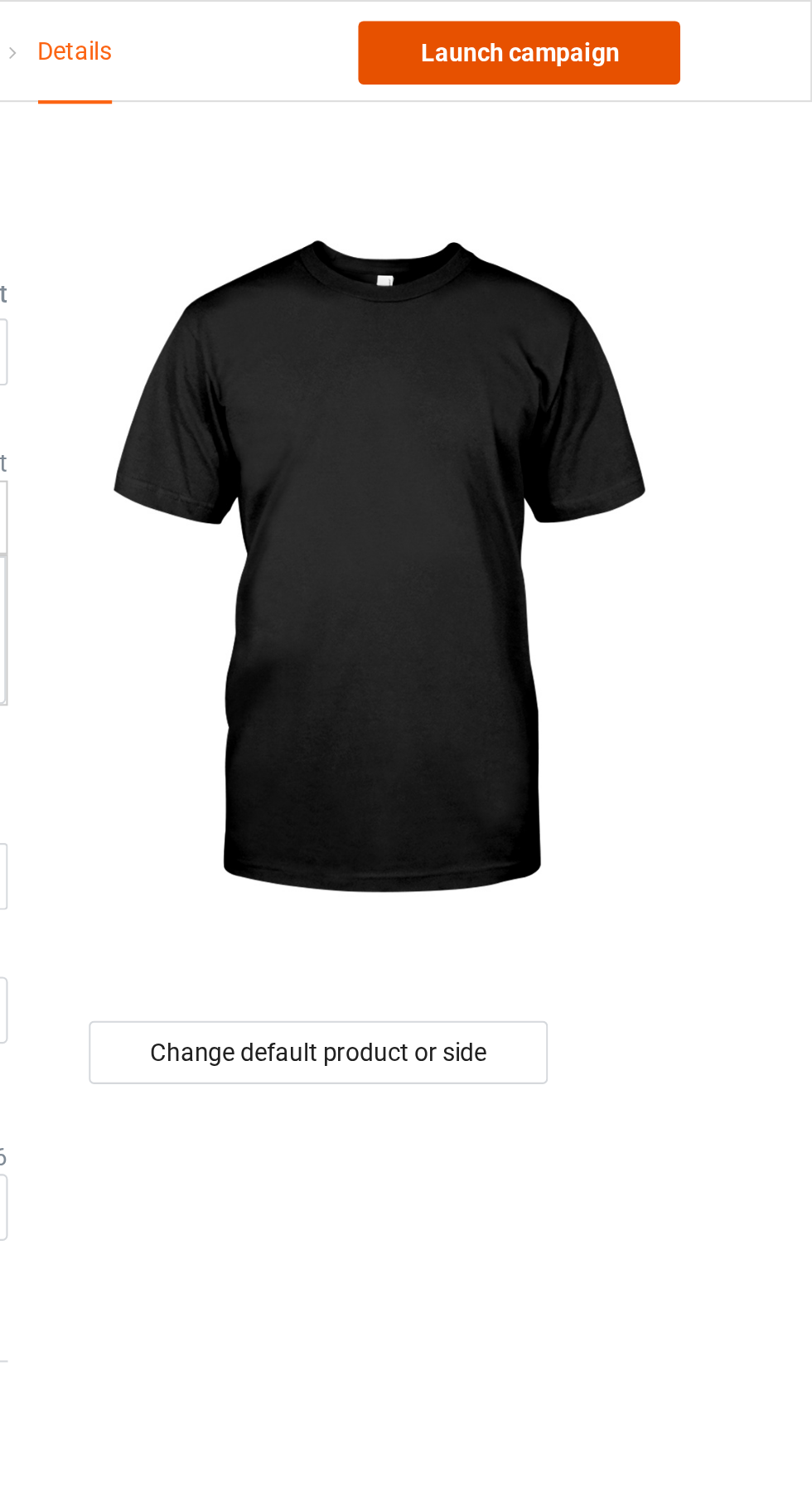
click at [704, 30] on link "Launch campaign" at bounding box center [675, 24] width 152 height 30
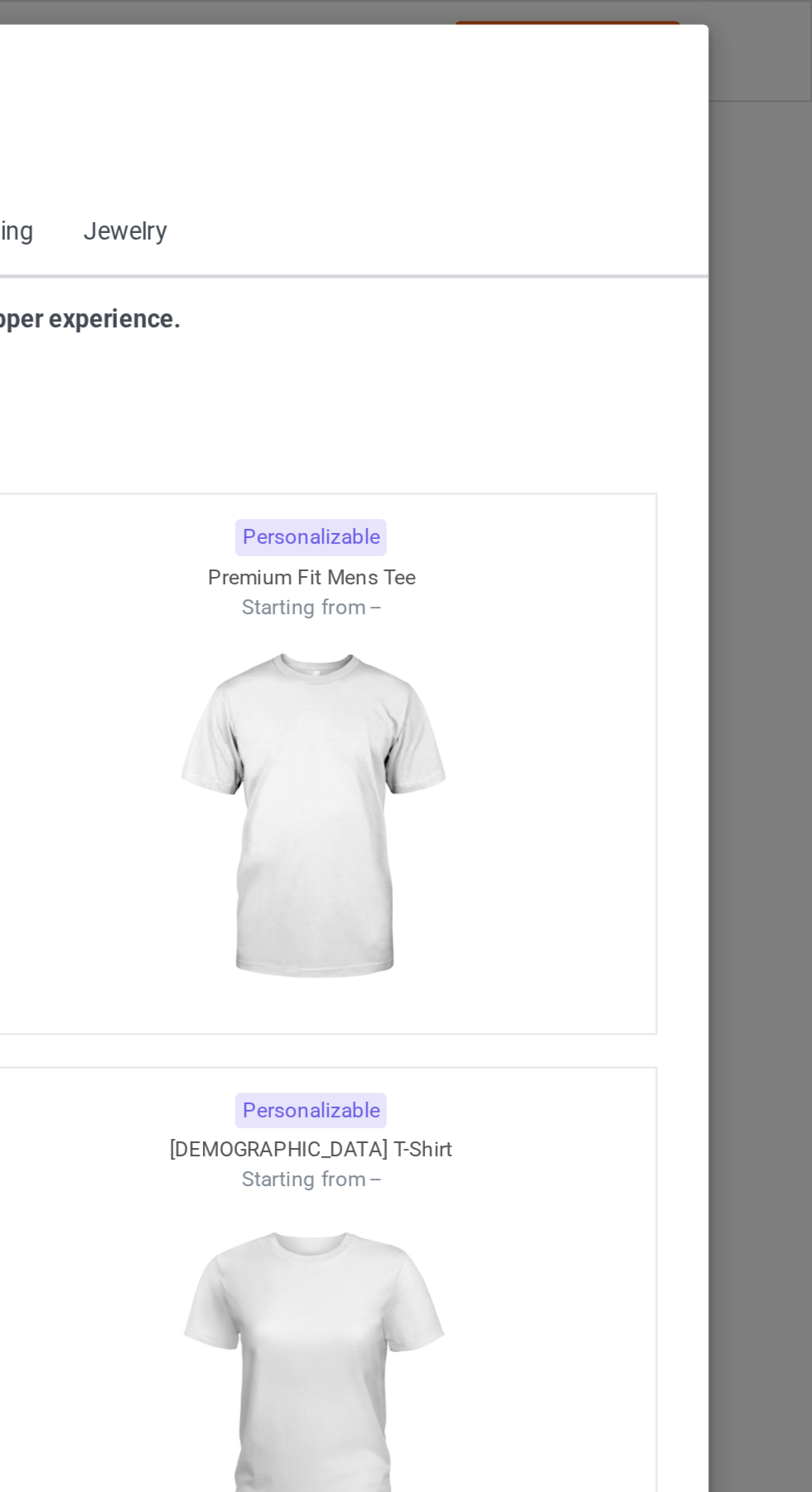
scroll to position [887, 0]
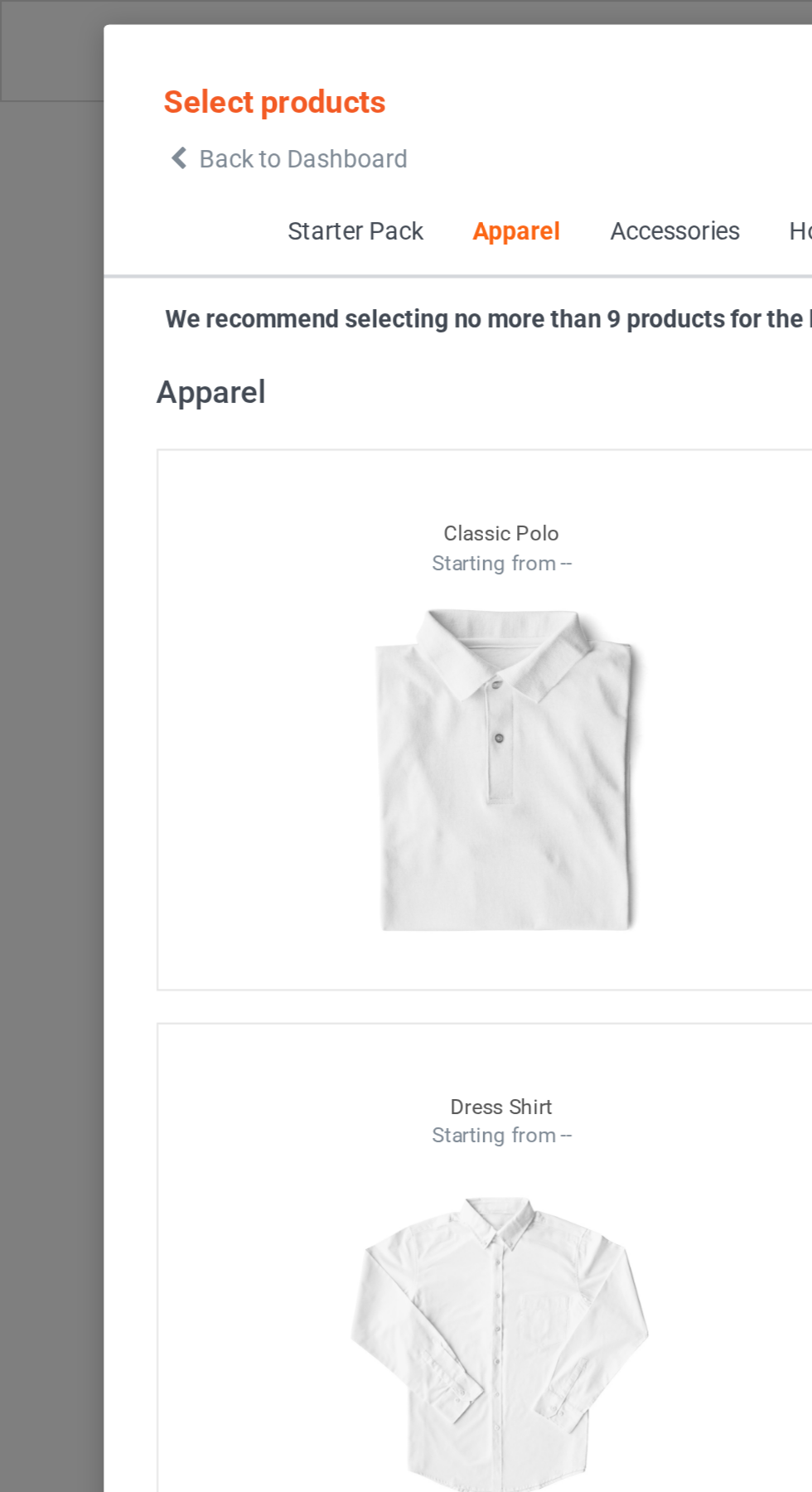
click at [84, 74] on icon at bounding box center [84, 74] width 14 height 11
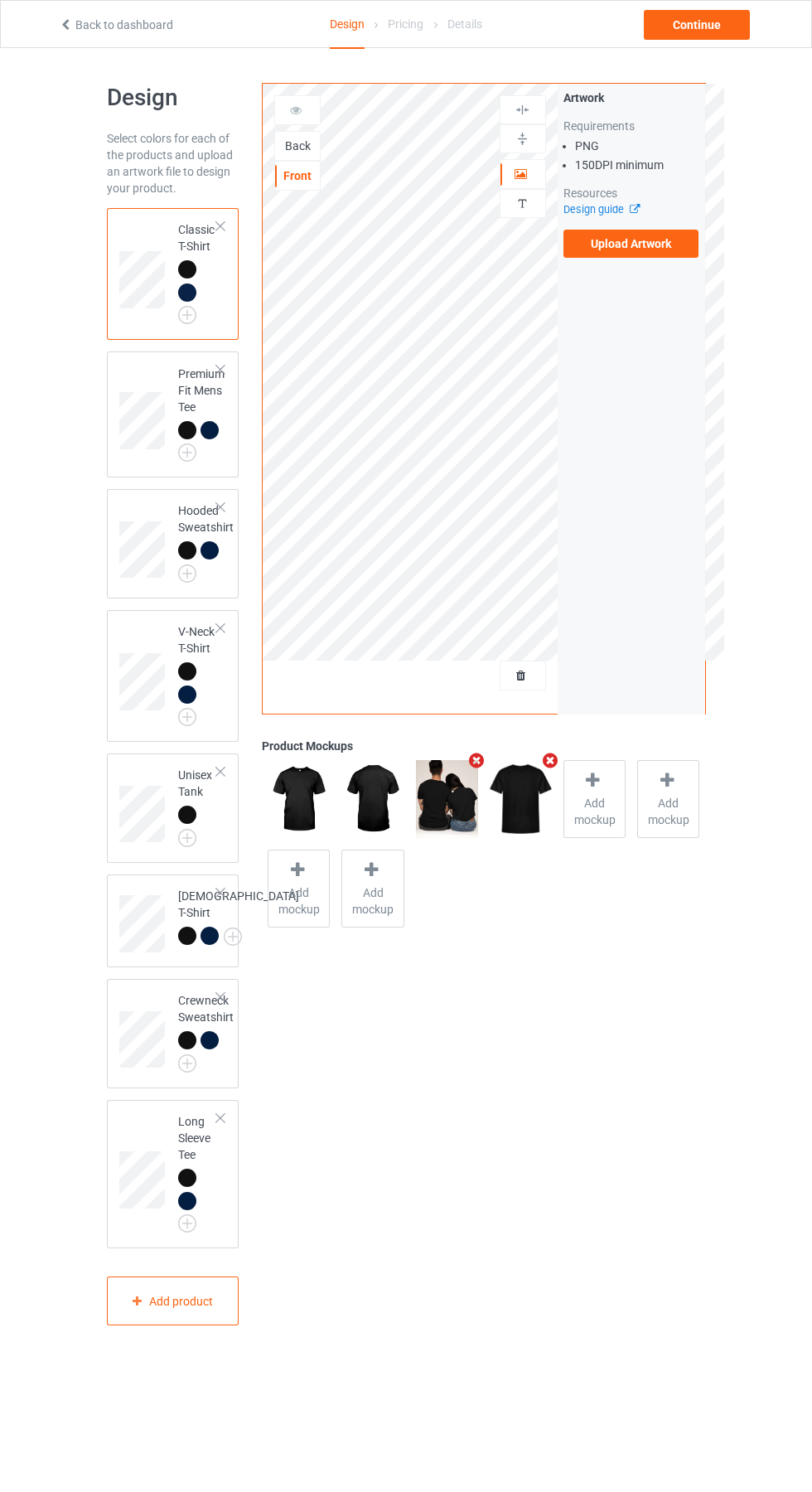
click at [304, 140] on div "Back" at bounding box center [297, 145] width 45 height 17
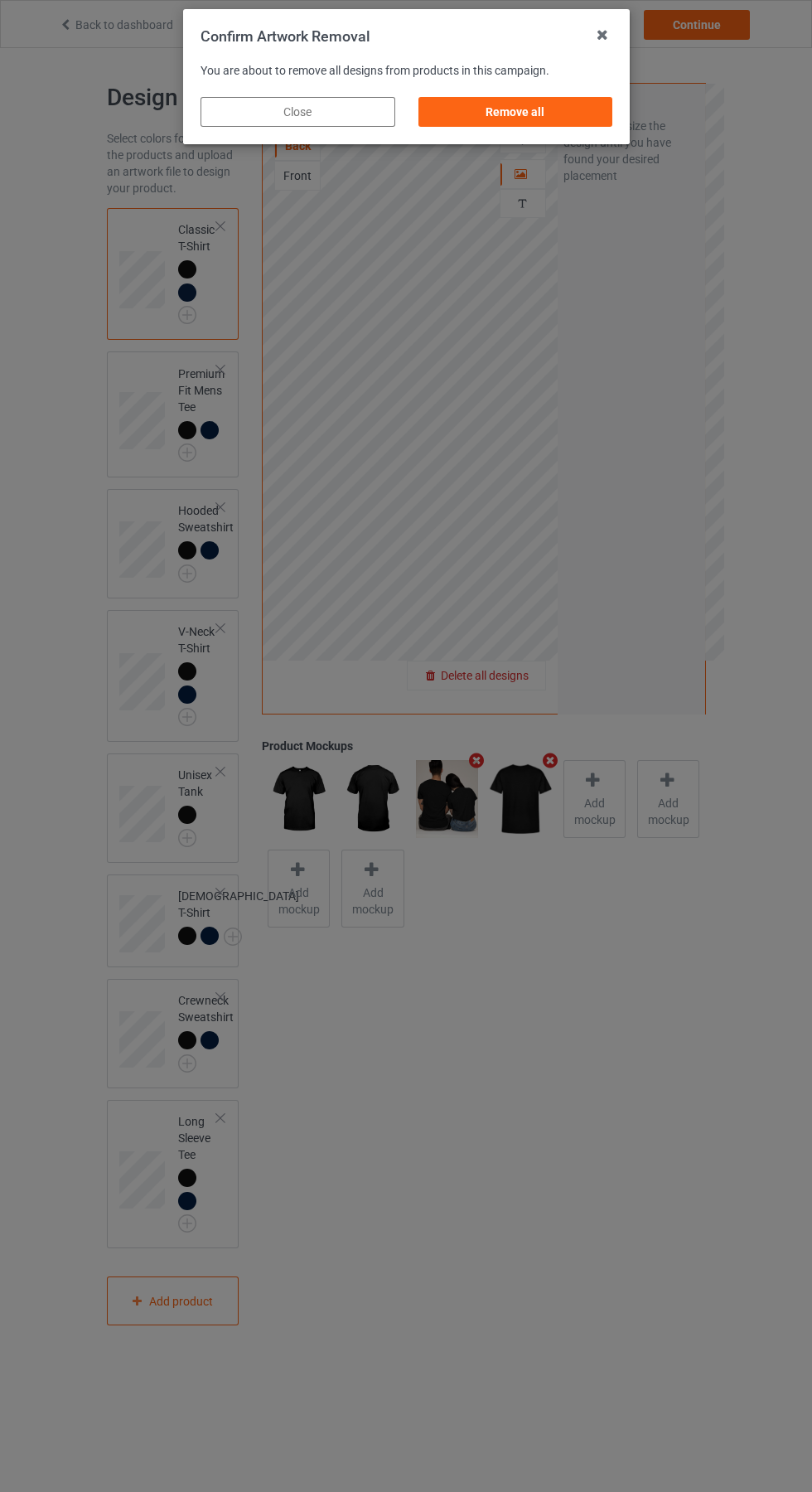
click at [521, 104] on div "Remove all" at bounding box center [515, 112] width 195 height 30
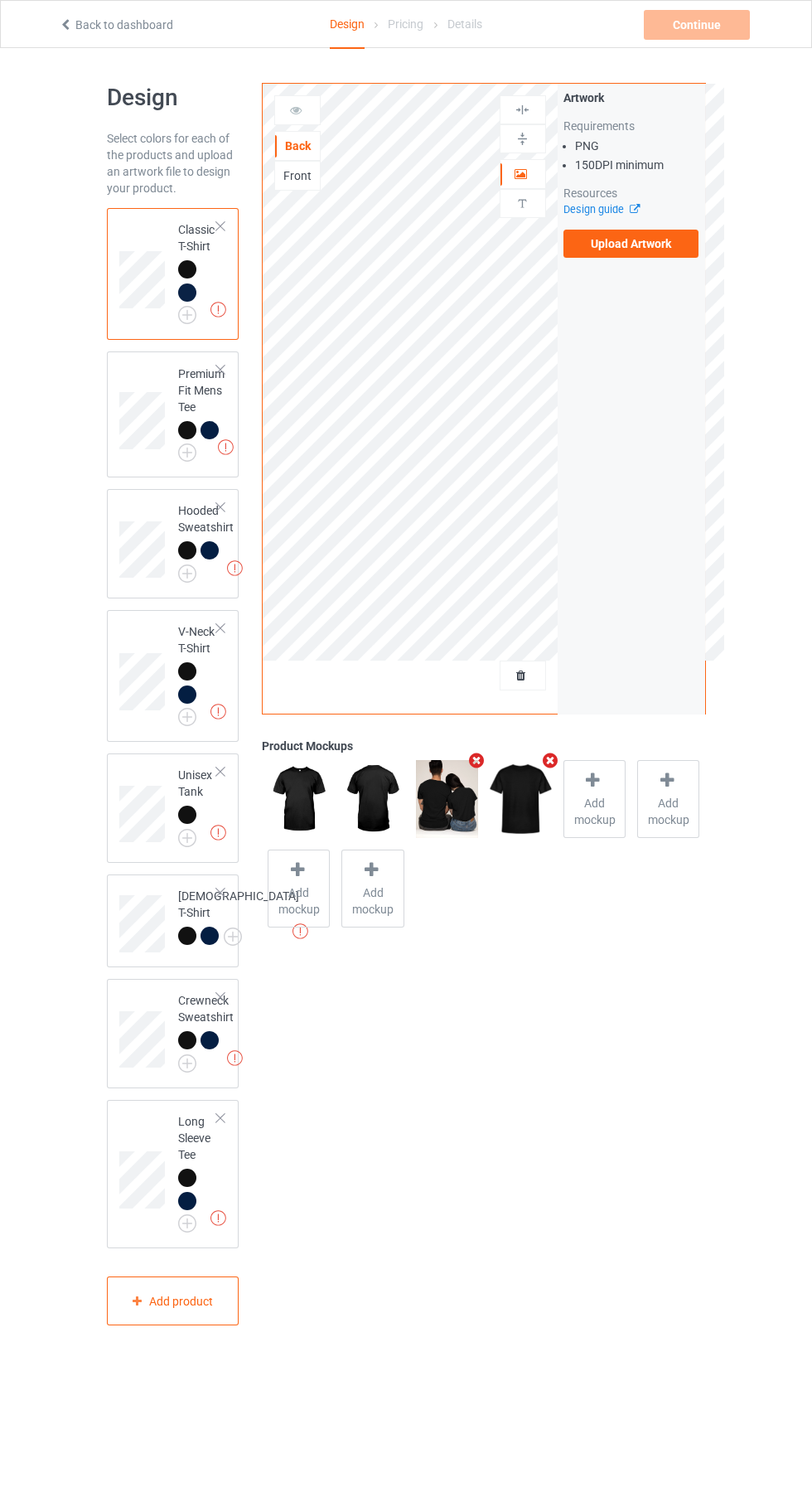
click at [682, 239] on label "Upload Artwork" at bounding box center [631, 244] width 135 height 28
click at [0, 0] on input "Upload Artwork" at bounding box center [0, 0] width 0 height 0
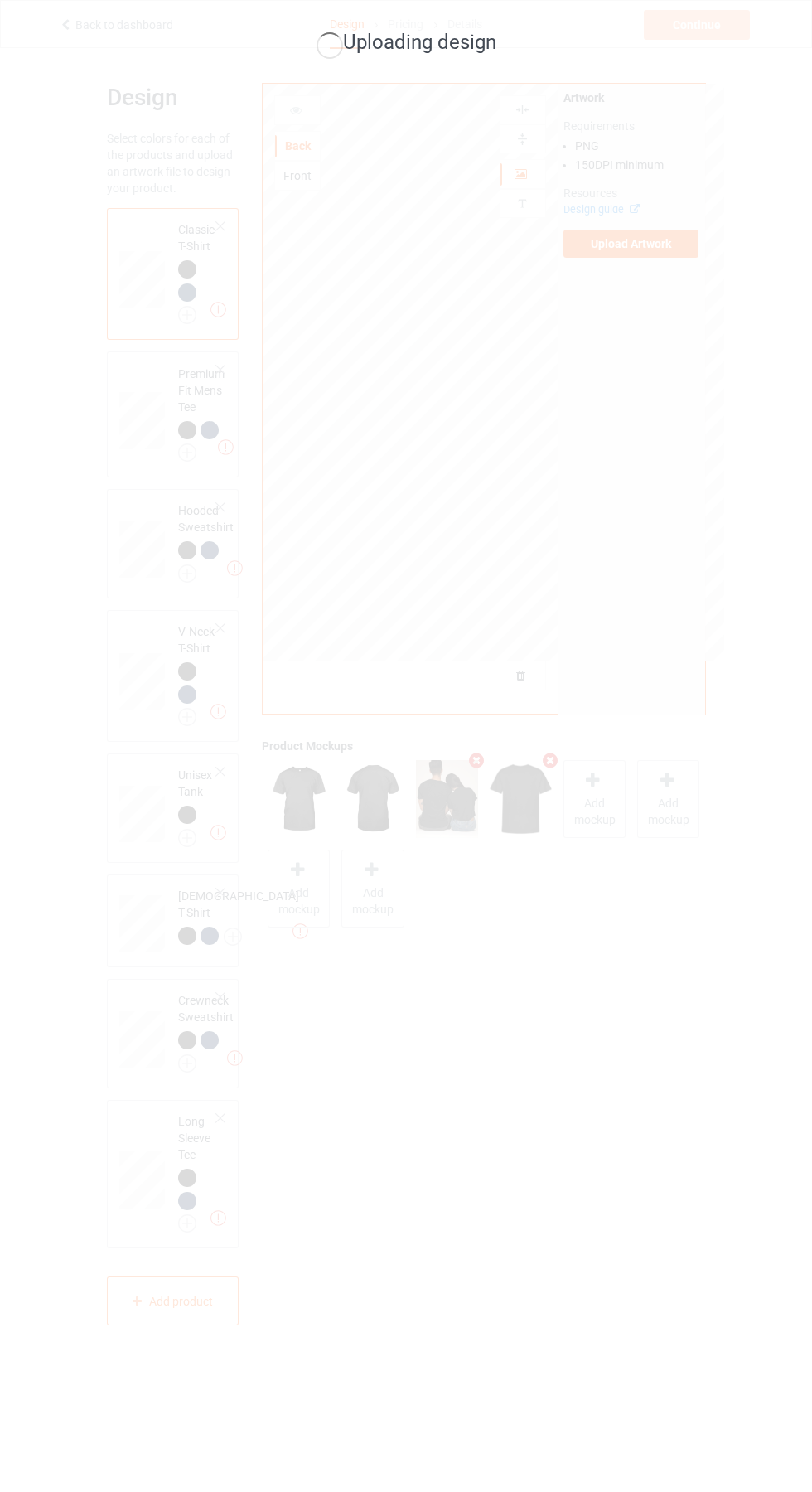
click at [800, 1415] on div "Uploading design" at bounding box center [406, 746] width 812 height 1492
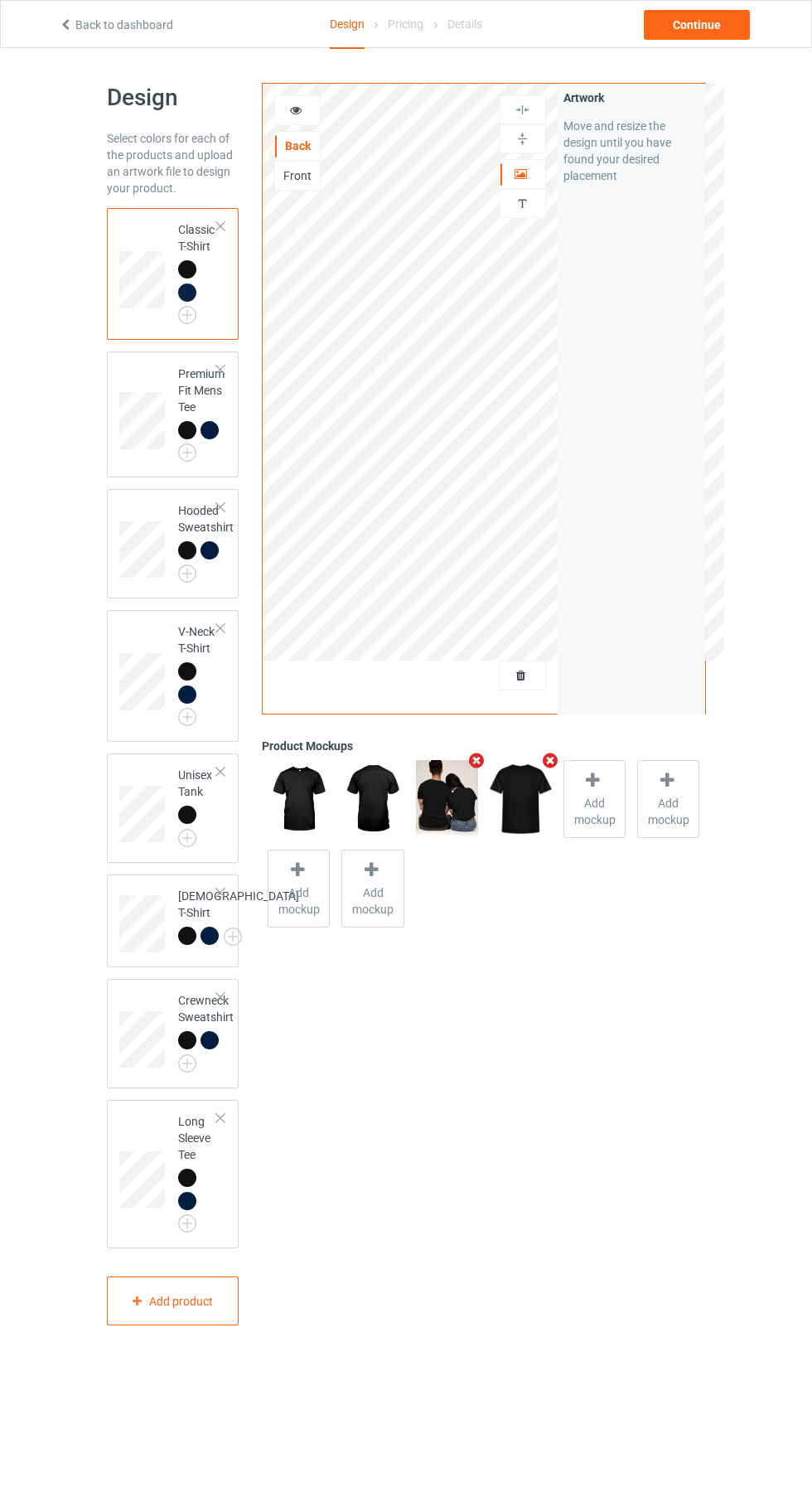
click at [802, 1454] on body "Back to dashboard Design Pricing Details Continue Design Select colors for each…" at bounding box center [406, 794] width 812 height 1492
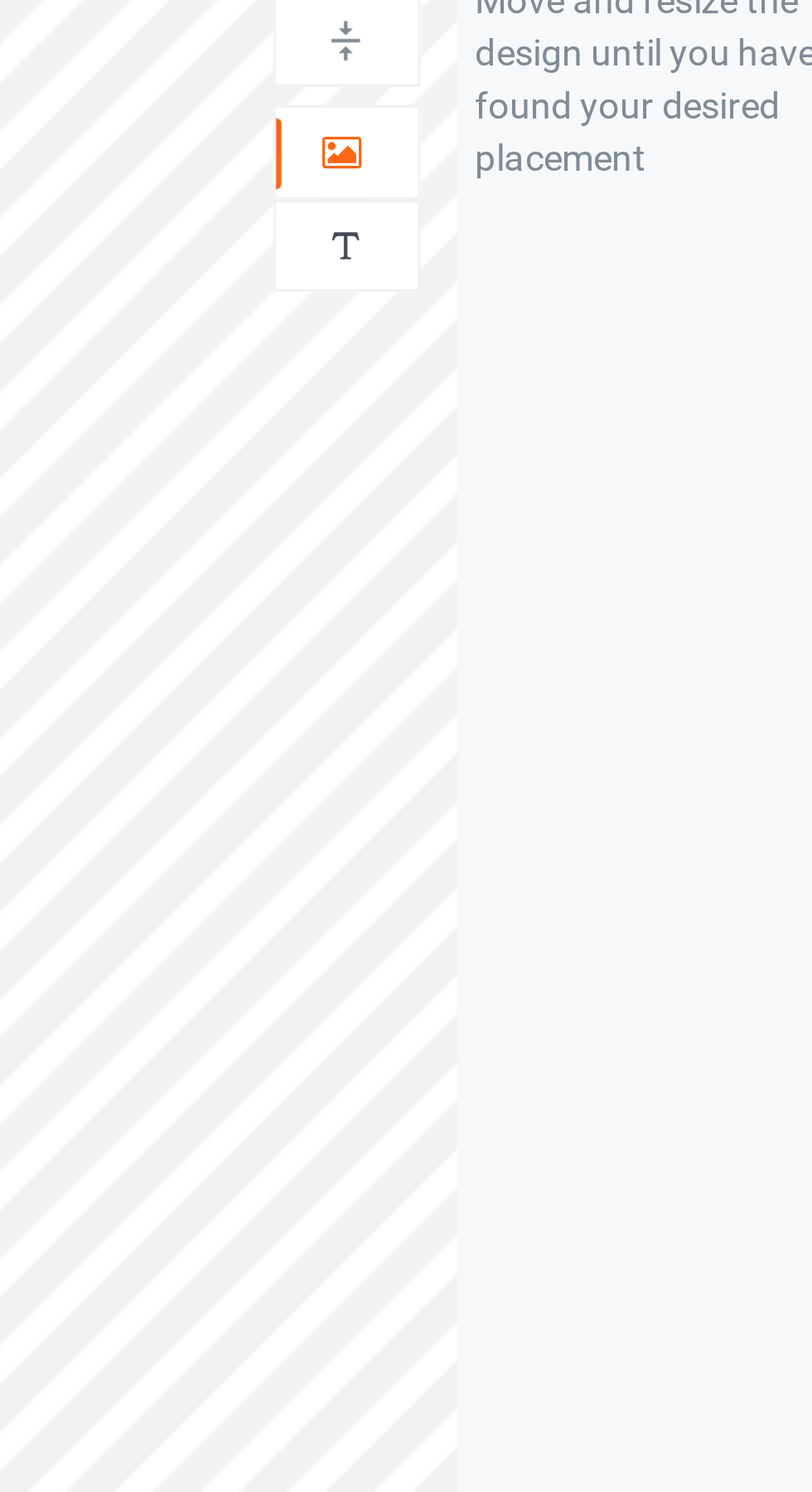
click at [519, 173] on icon at bounding box center [522, 171] width 14 height 11
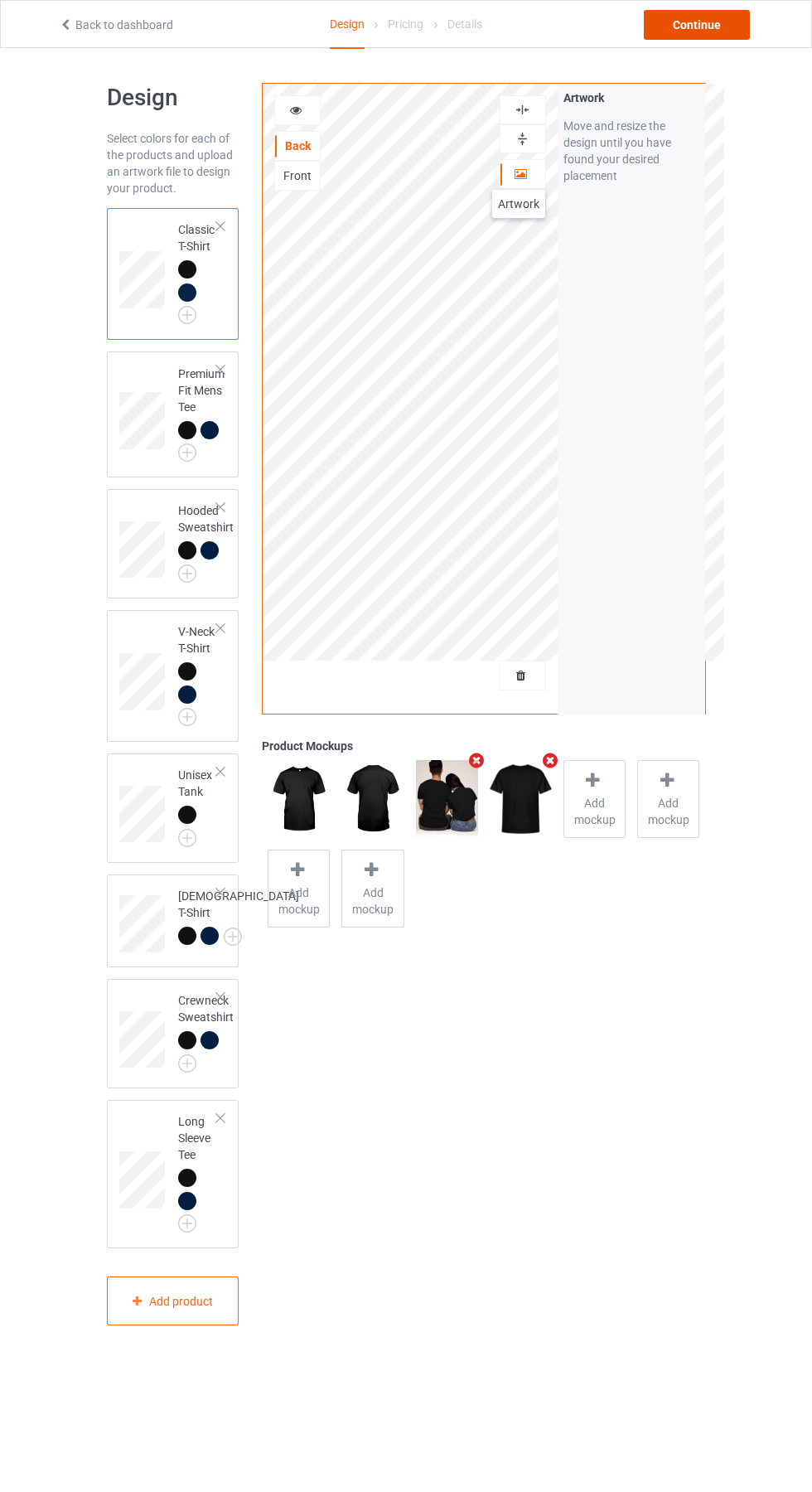
click at [704, 24] on div "Continue" at bounding box center [697, 24] width 106 height 30
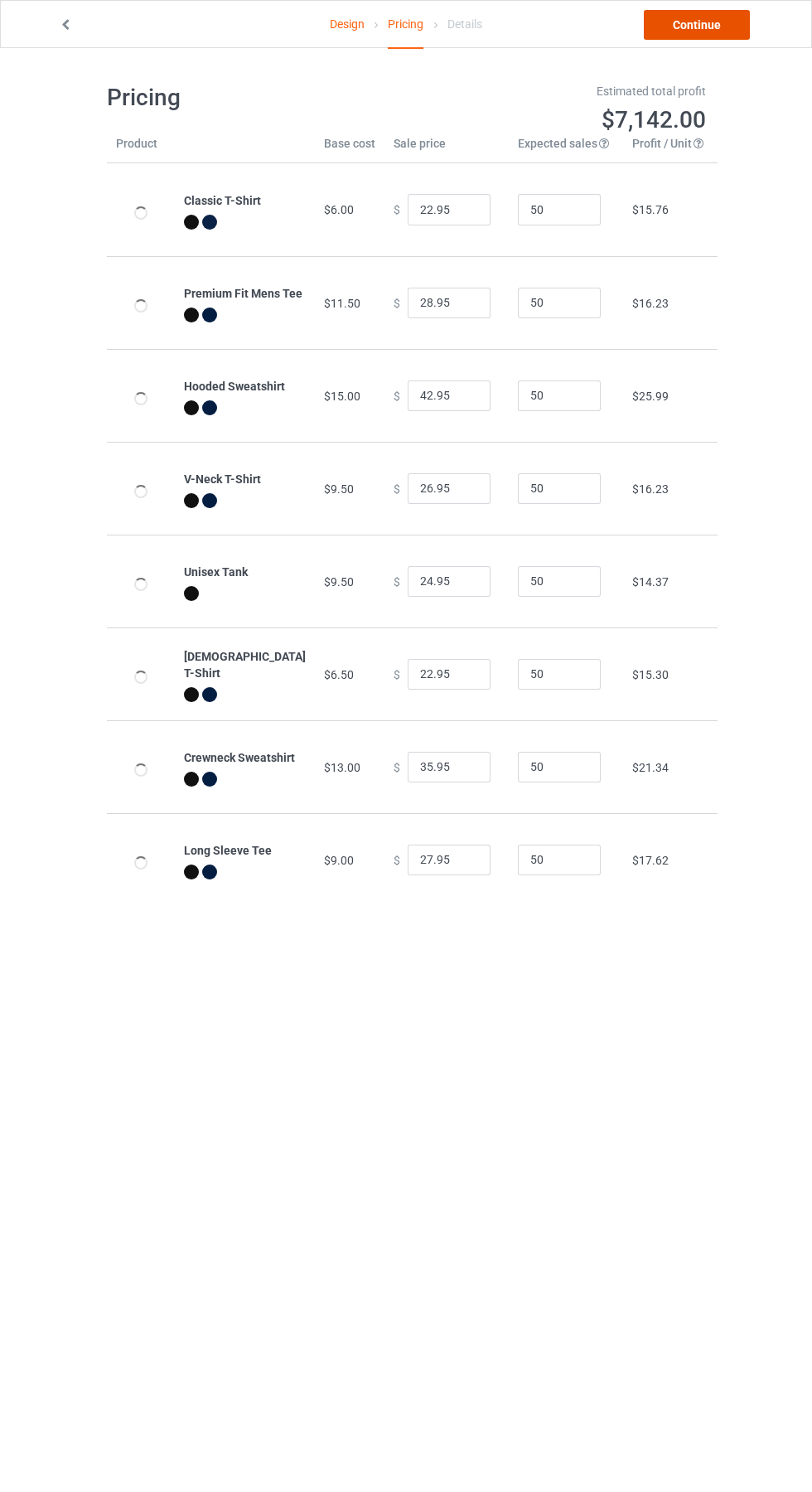
click at [725, 27] on link "Continue" at bounding box center [697, 24] width 106 height 30
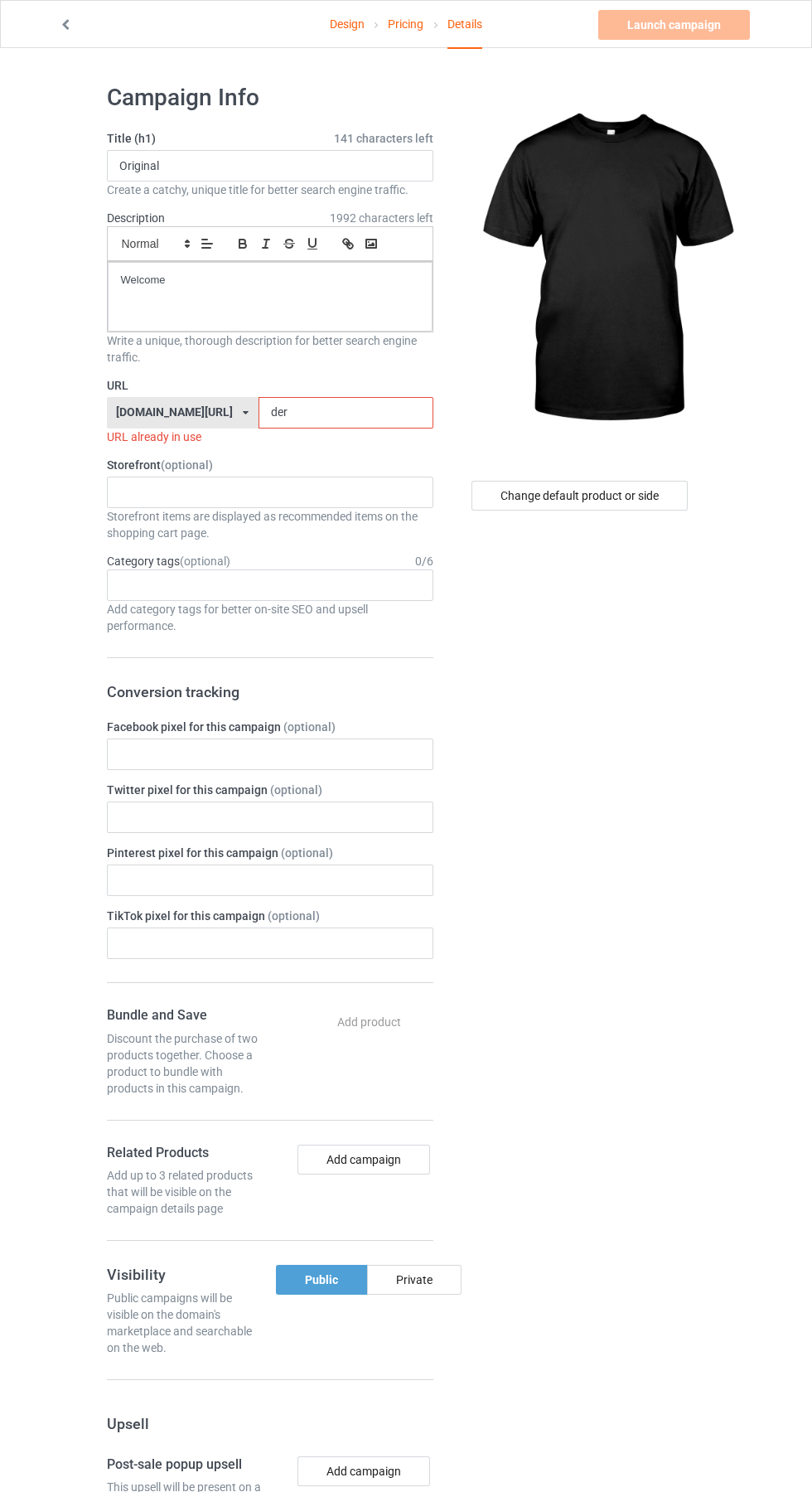
click at [350, 413] on input "der" at bounding box center [346, 413] width 175 height 31
click at [369, 406] on input "der" at bounding box center [346, 413] width 175 height 31
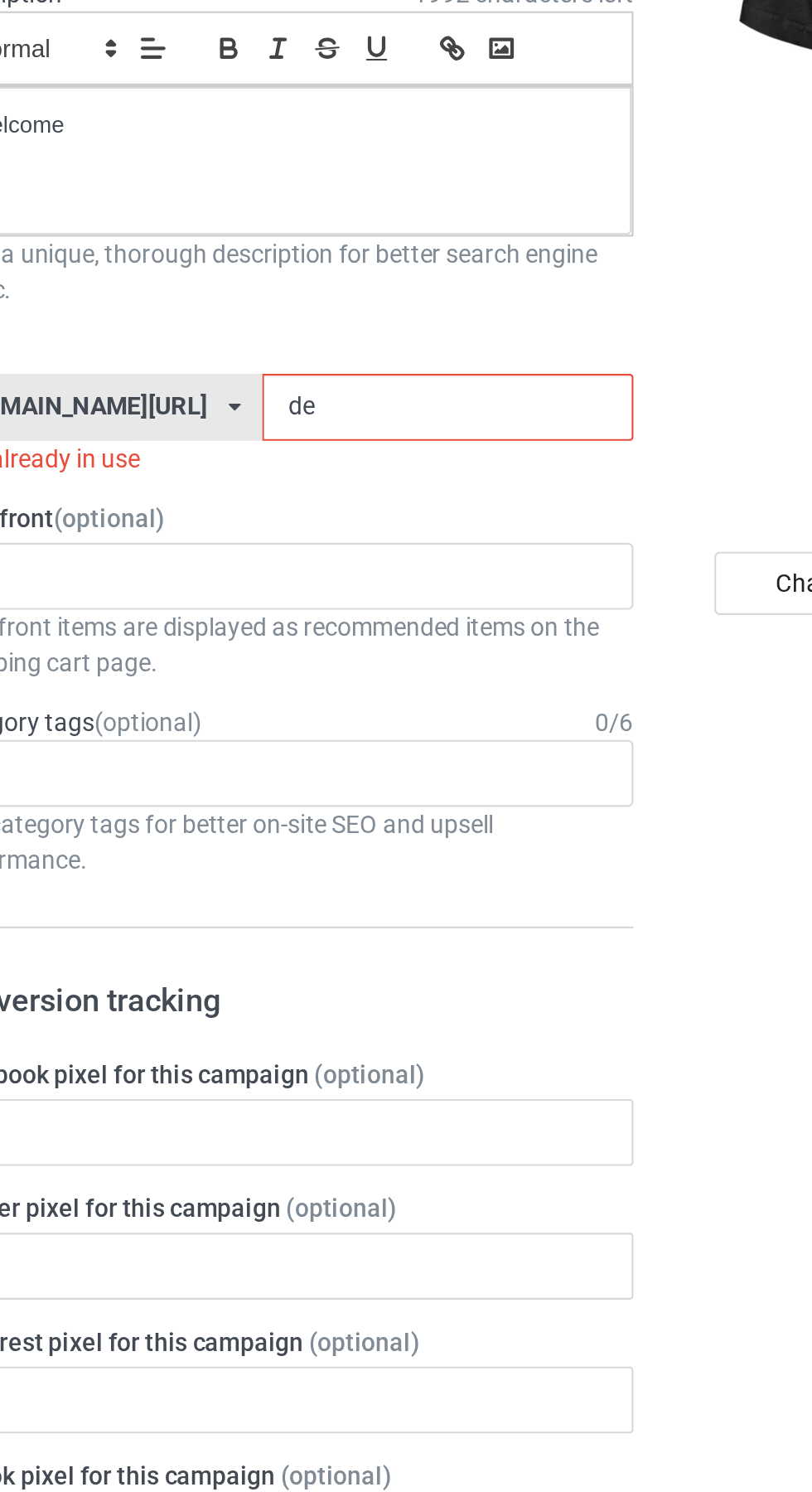
type input "d"
type input "Psc"
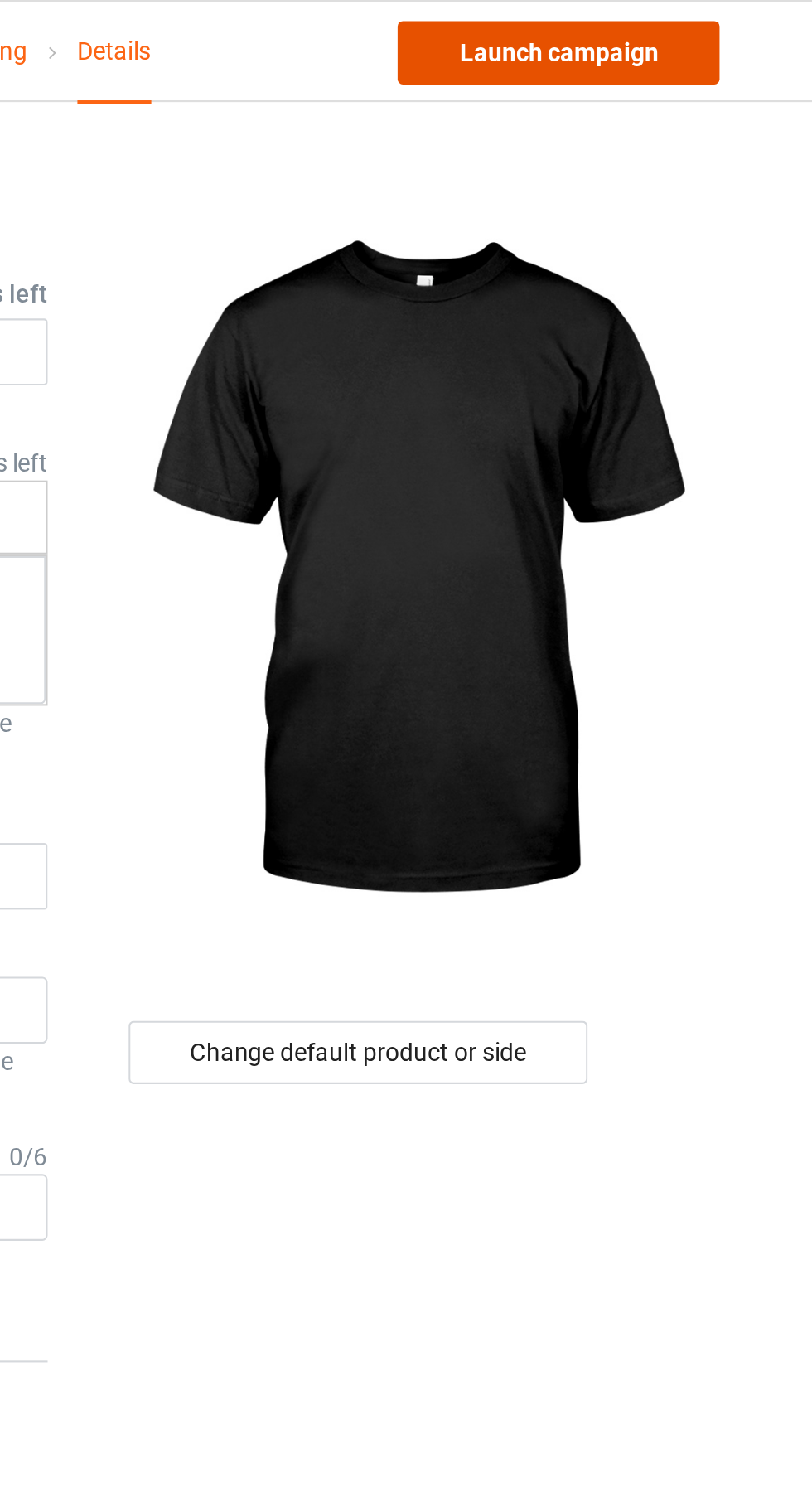
click at [702, 25] on link "Launch campaign" at bounding box center [675, 24] width 152 height 30
